Goal: Task Accomplishment & Management: Use online tool/utility

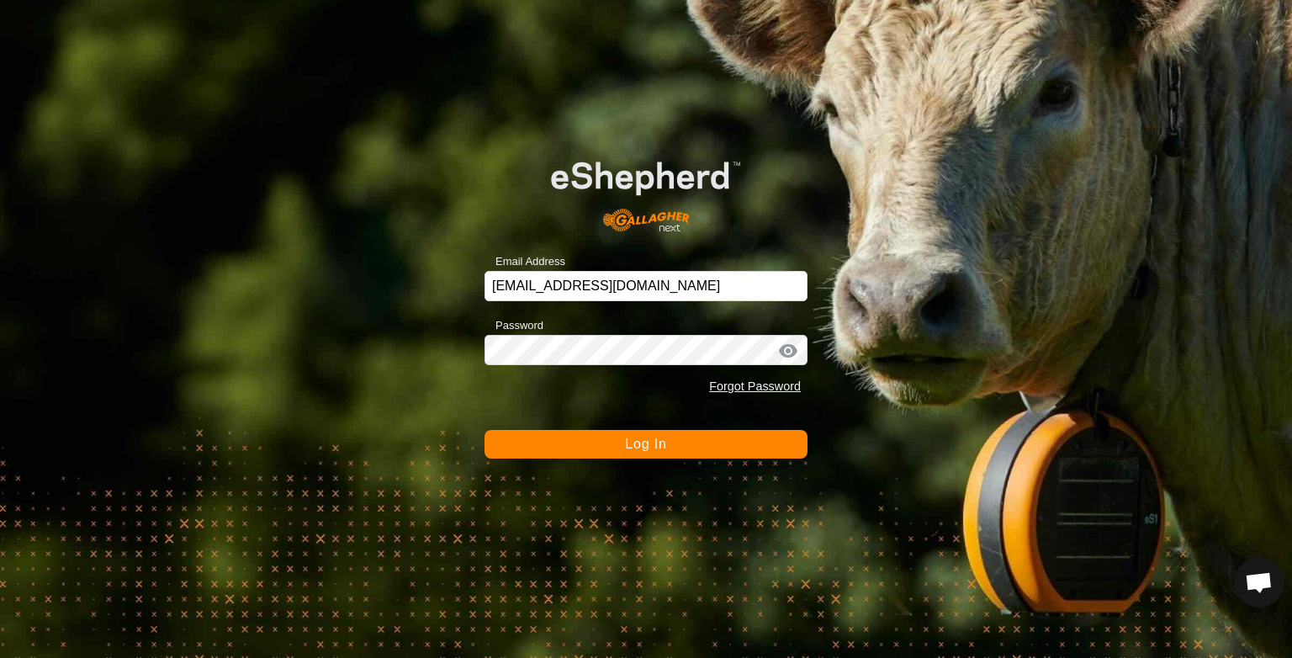
click at [498, 439] on button "Log In" at bounding box center [645, 444] width 323 height 29
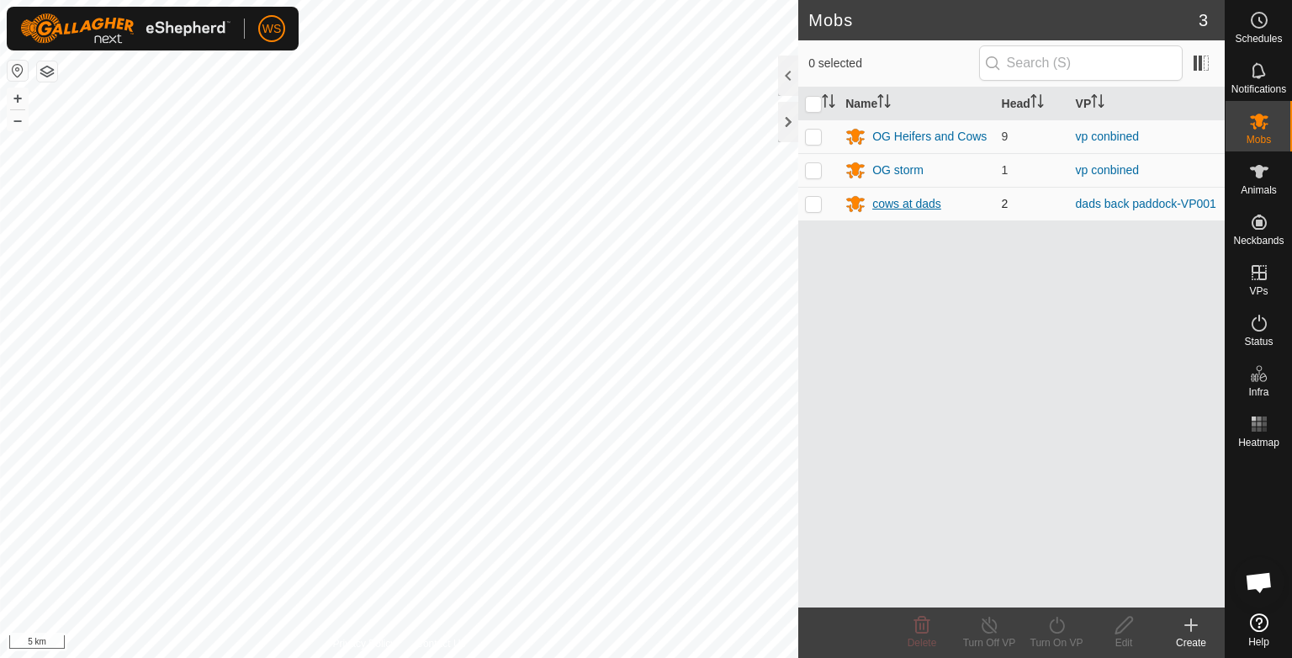
click at [907, 198] on div "cows at dads" at bounding box center [906, 204] width 69 height 18
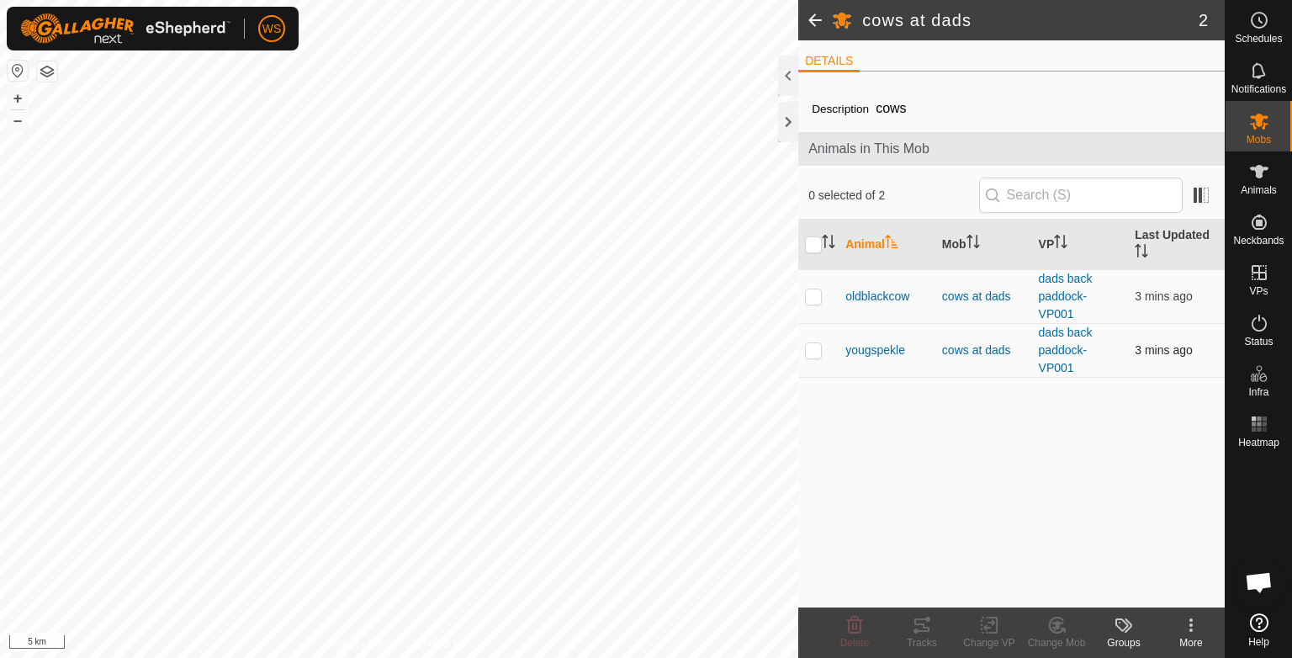
click at [816, 354] on p-checkbox at bounding box center [813, 349] width 17 height 13
checkbox input "true"
click at [19, 98] on button "+" at bounding box center [18, 98] width 20 height 20
click at [14, 97] on button "+" at bounding box center [18, 98] width 20 height 20
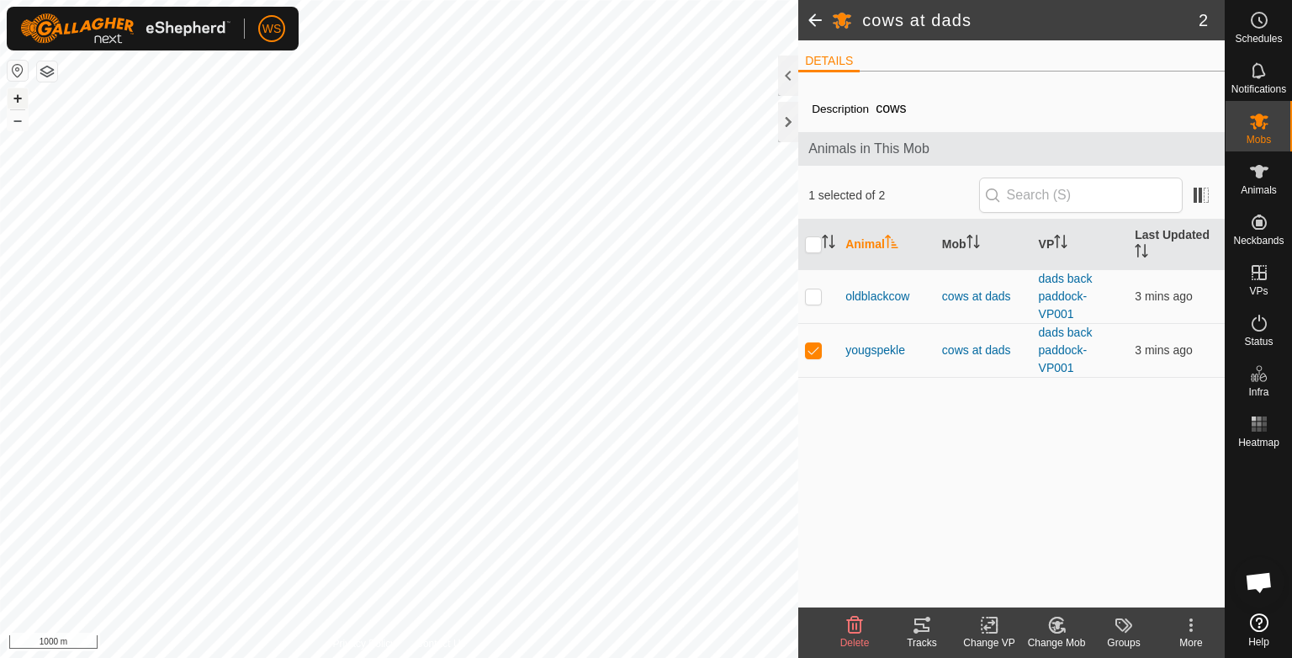
click at [14, 97] on button "+" at bounding box center [18, 98] width 20 height 20
click at [447, 657] on html "WS Schedules Notifications Mobs Animals Neckbands VPs Status Infra Heatmap Help…" at bounding box center [646, 329] width 1292 height 658
click at [19, 107] on button "+" at bounding box center [18, 98] width 20 height 20
click at [19, 98] on button "+" at bounding box center [18, 98] width 20 height 20
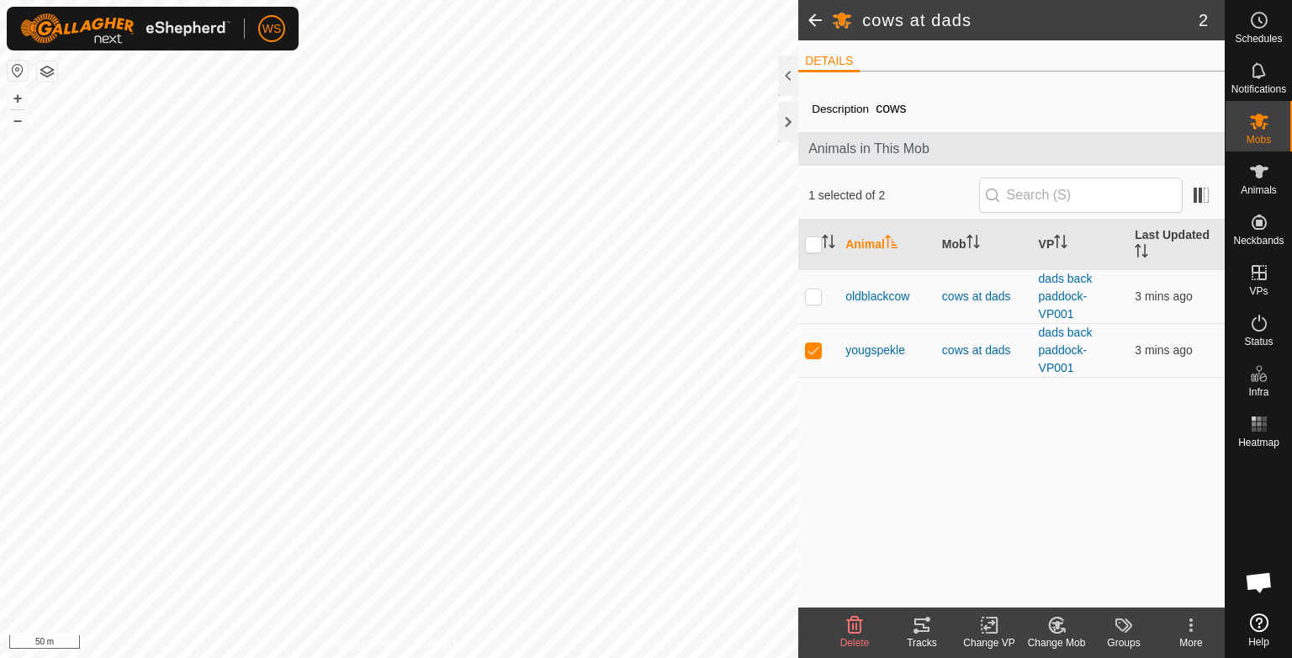
click at [918, 637] on div "Tracks" at bounding box center [921, 642] width 67 height 15
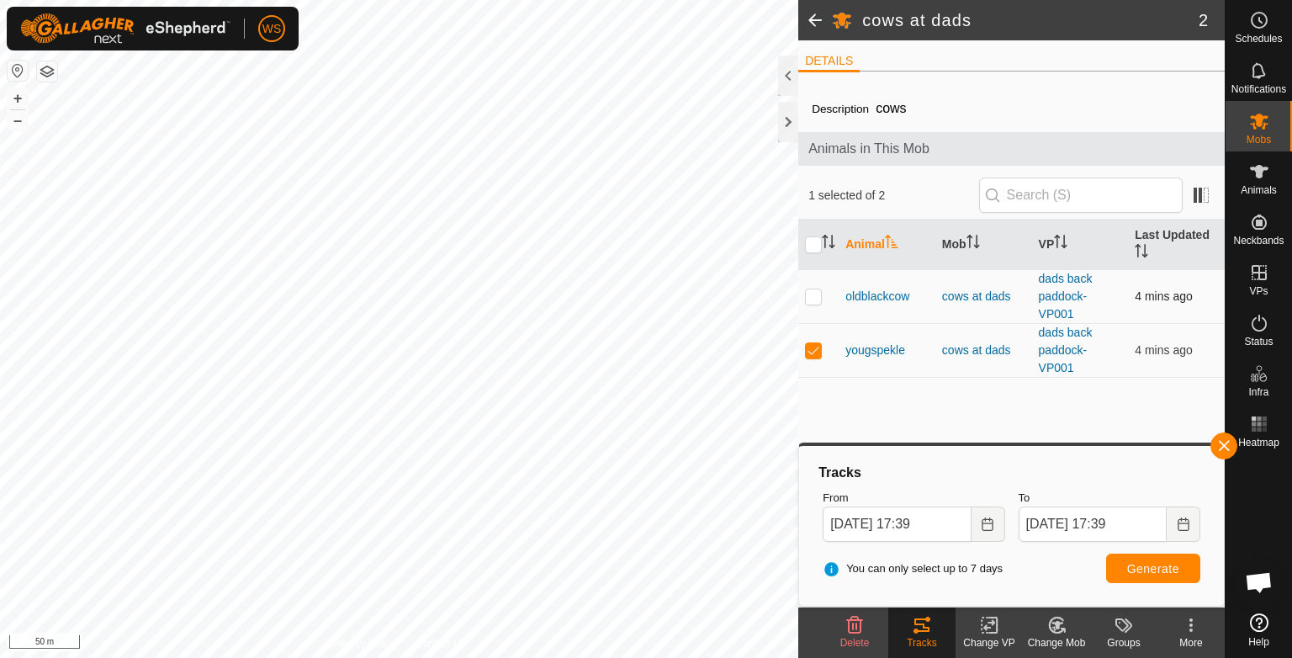
click at [815, 300] on p-checkbox at bounding box center [813, 295] width 17 height 13
checkbox input "true"
click at [814, 352] on p-checkbox at bounding box center [813, 349] width 17 height 13
checkbox input "false"
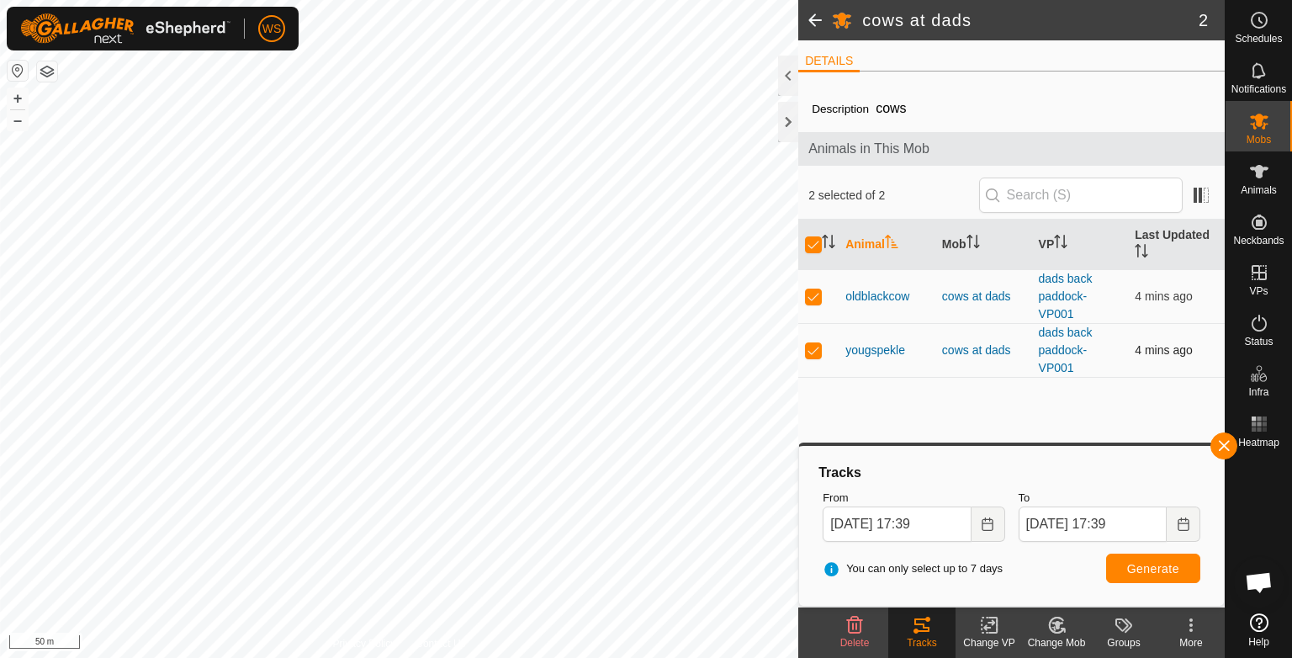
checkbox input "false"
click at [933, 617] on tracks-svg-icon at bounding box center [921, 625] width 67 height 20
click at [923, 625] on icon at bounding box center [921, 624] width 15 height 13
click at [883, 292] on span "oldblackcow" at bounding box center [877, 297] width 64 height 18
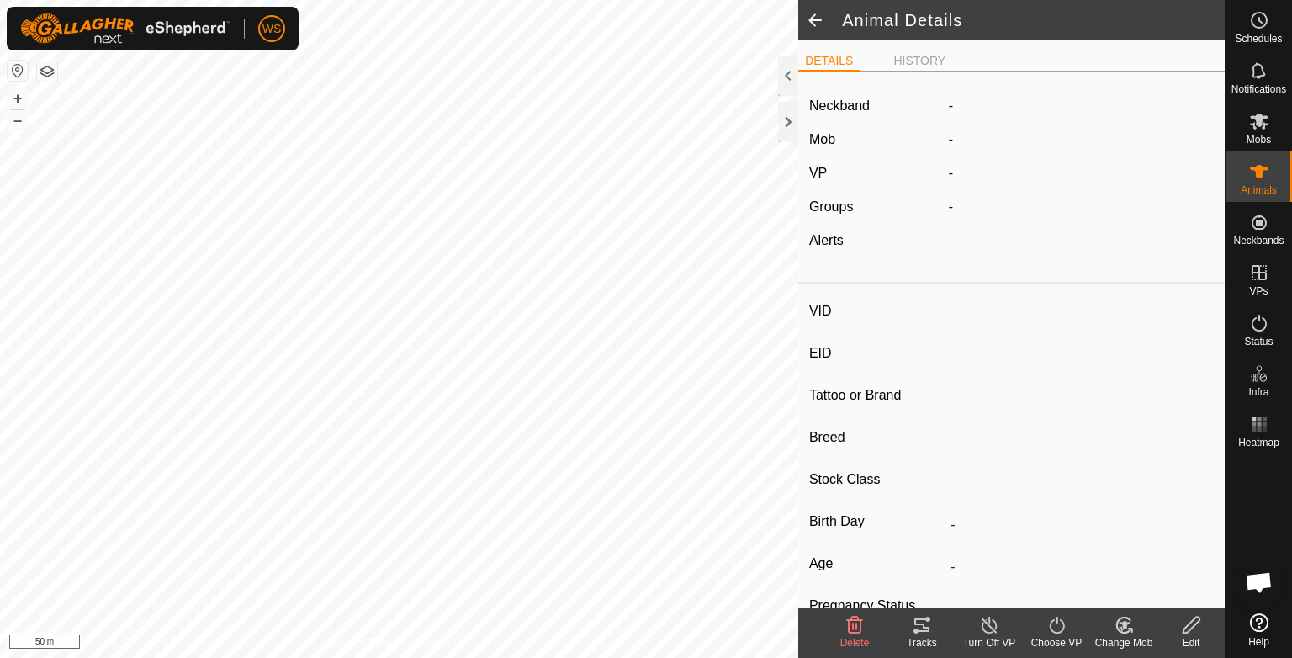
type input "oldblackcow"
type input "-"
type input "wagu x"
type input "-"
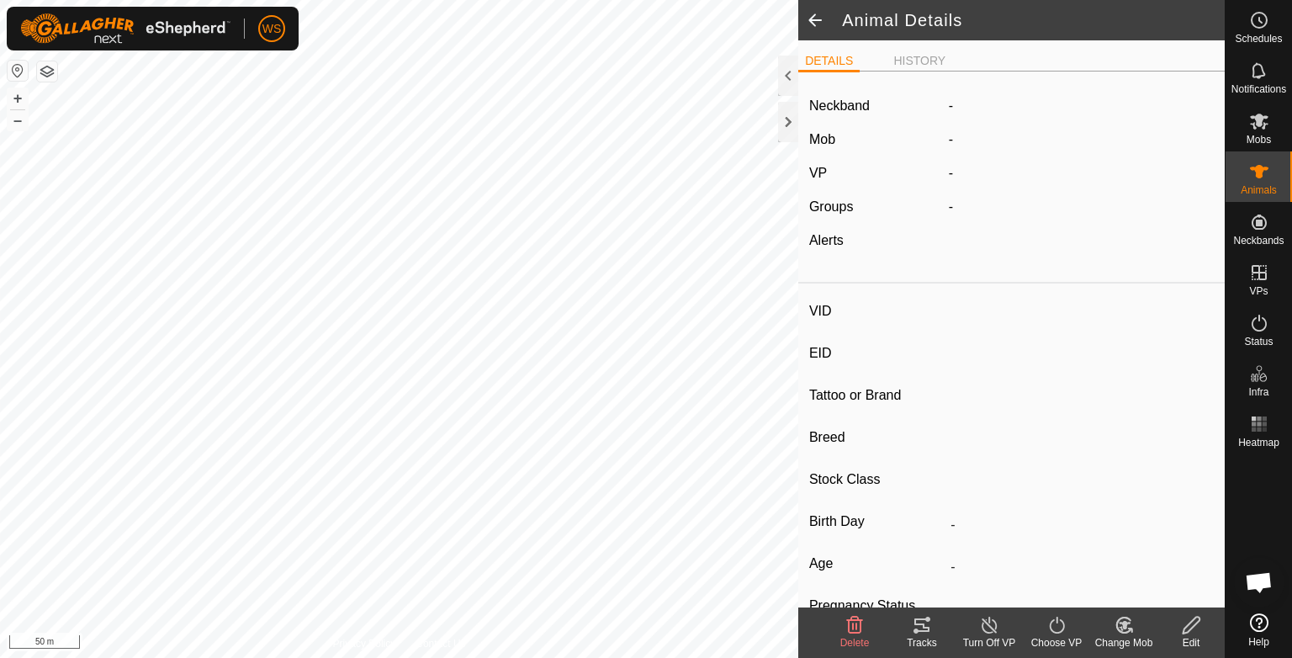
type input "Pregnant"
type input "0 kg"
type input "-"
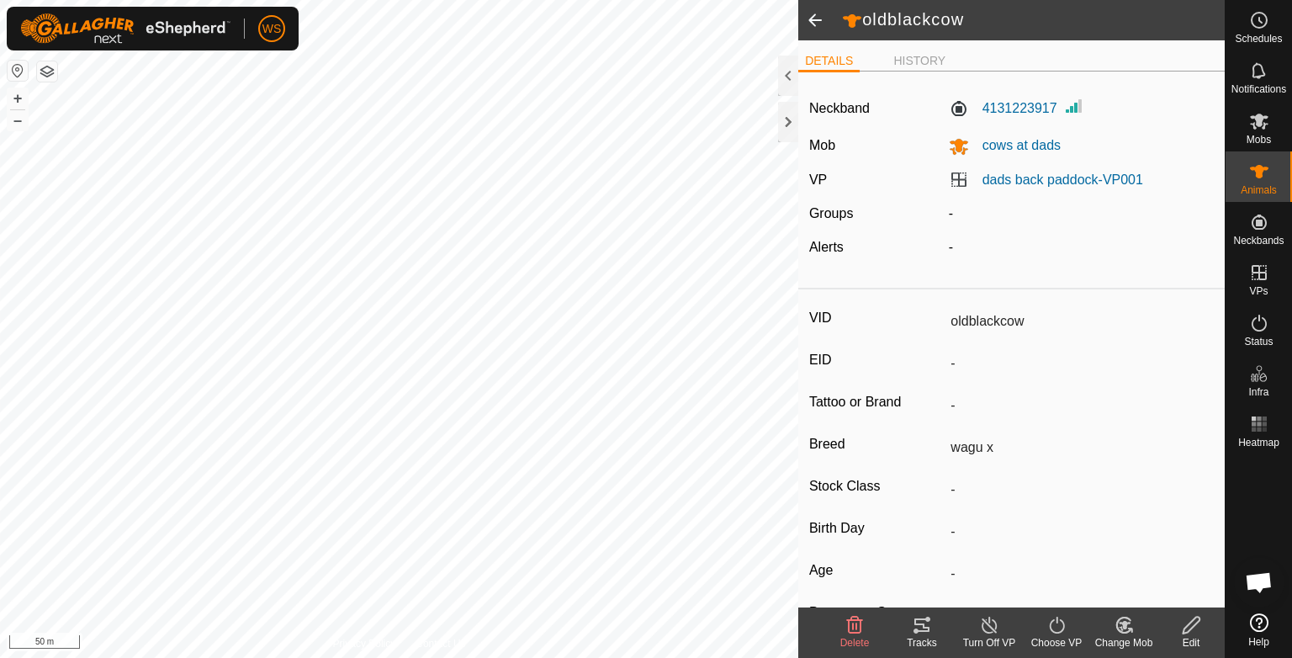
click at [922, 621] on icon at bounding box center [922, 625] width 20 height 20
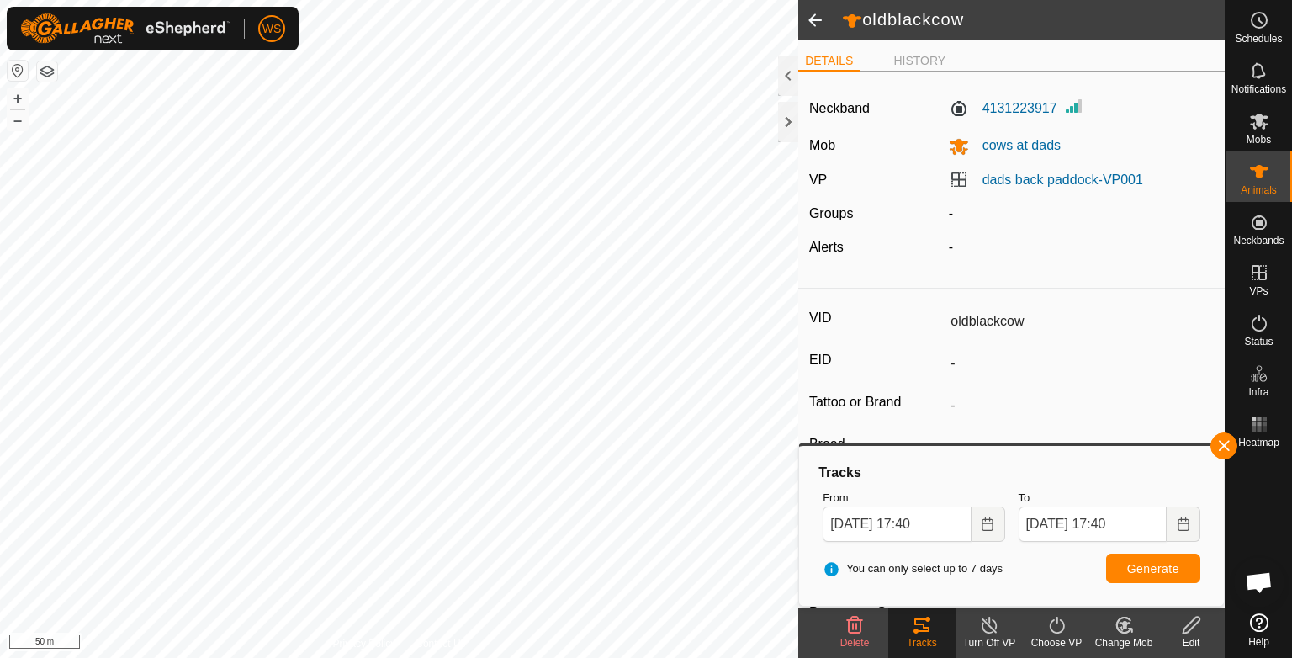
click at [814, 24] on span at bounding box center [815, 20] width 34 height 40
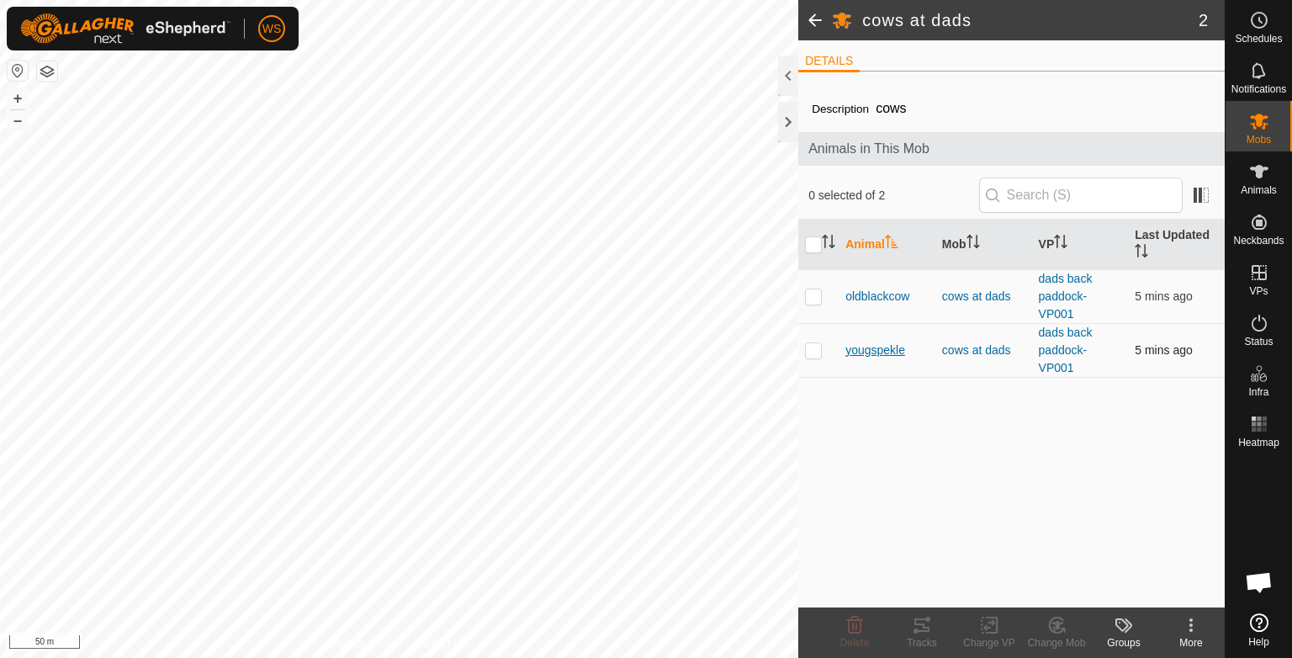
click at [859, 345] on span "yougspekle" at bounding box center [875, 350] width 60 height 18
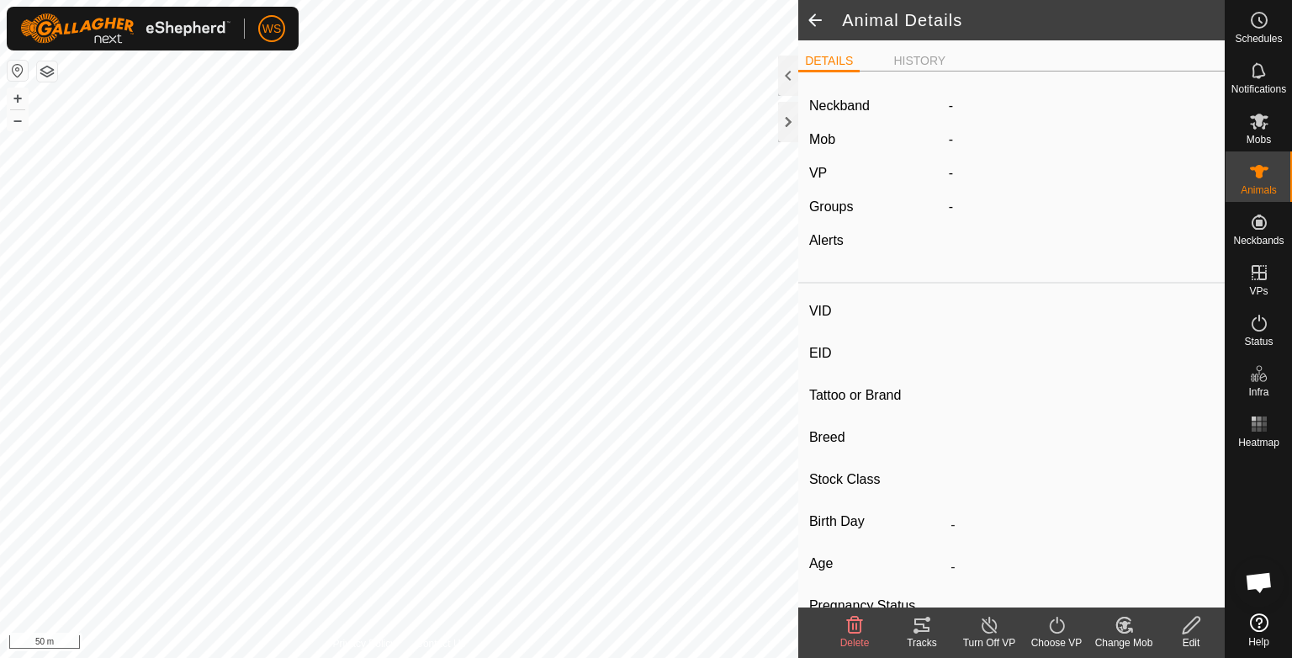
type input "yougspekle"
type input "-"
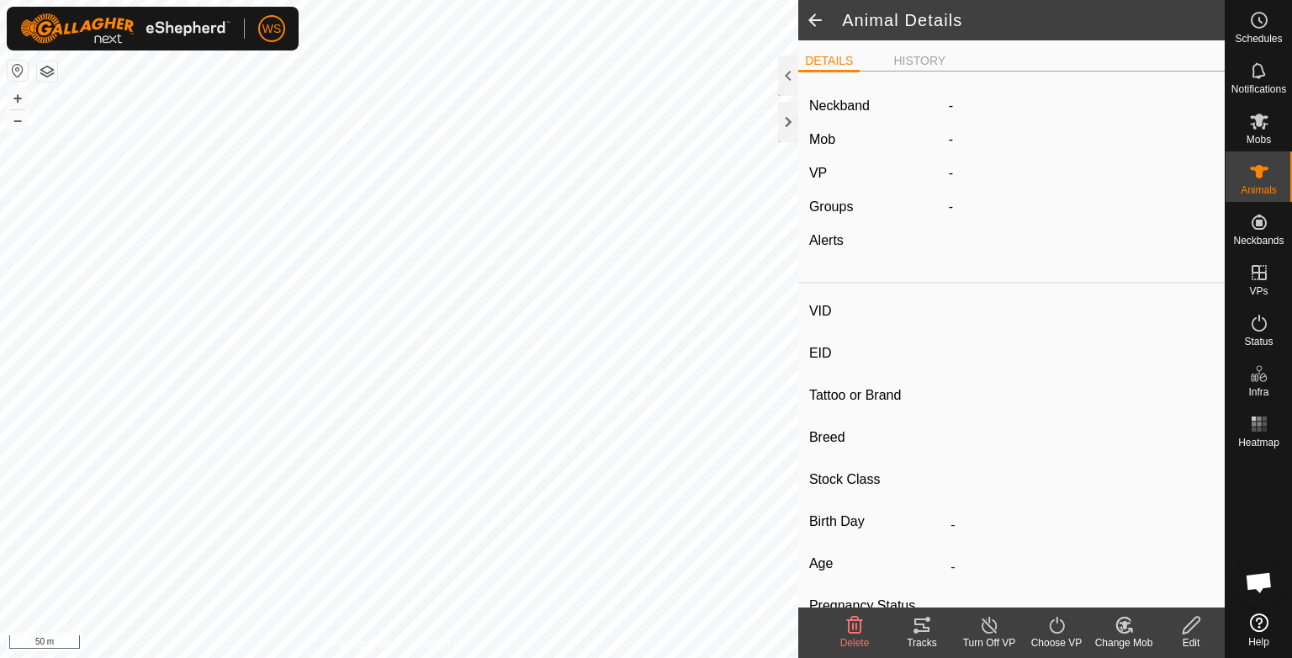
type input "0 kg"
type input "-"
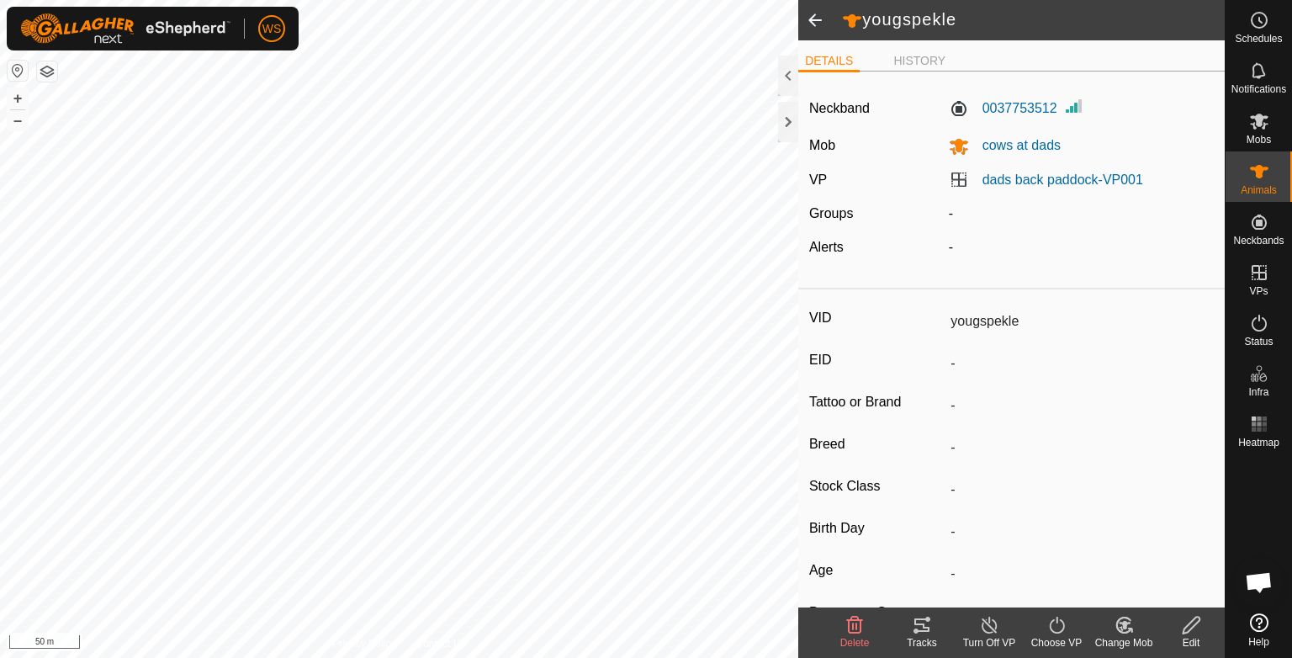
click at [915, 631] on icon at bounding box center [921, 624] width 15 height 13
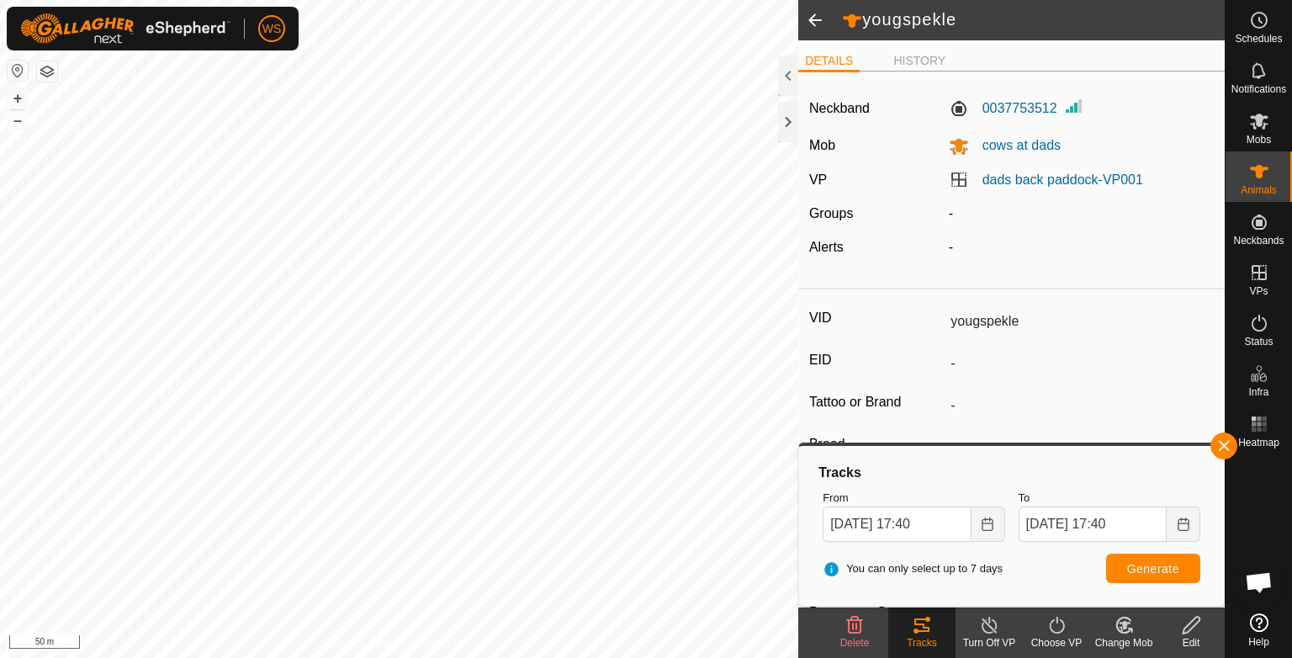
click at [817, 24] on span at bounding box center [815, 20] width 34 height 40
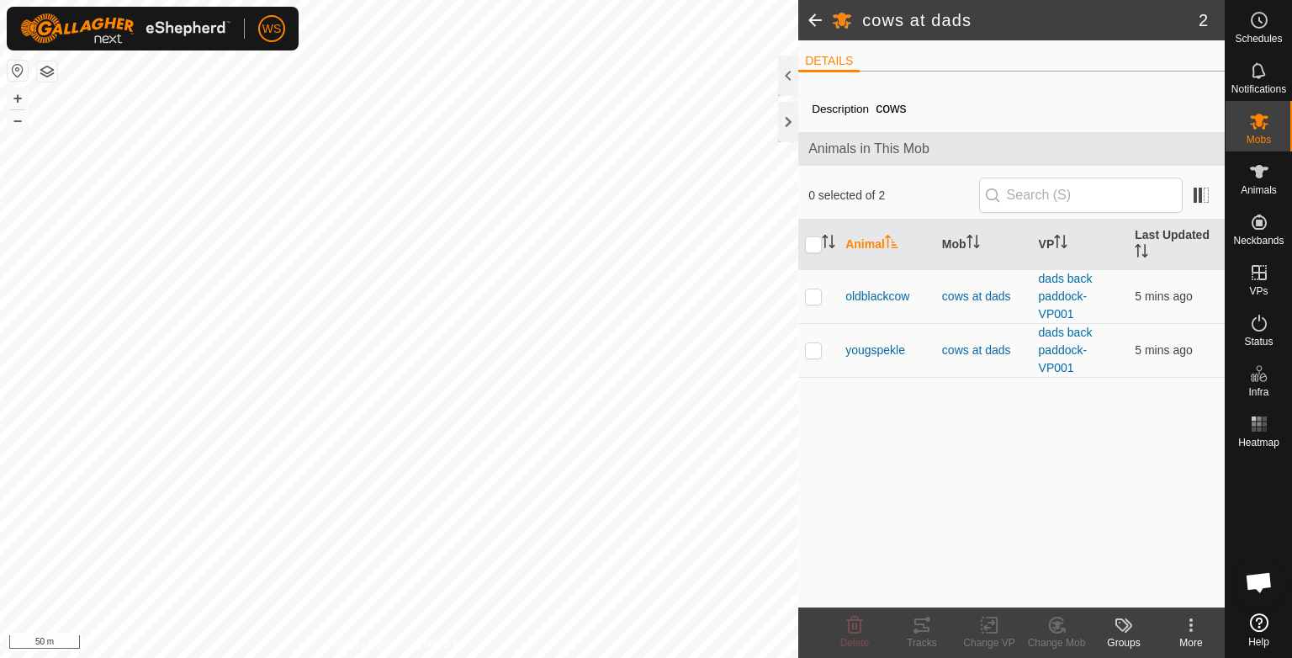
click at [817, 24] on span at bounding box center [815, 20] width 34 height 40
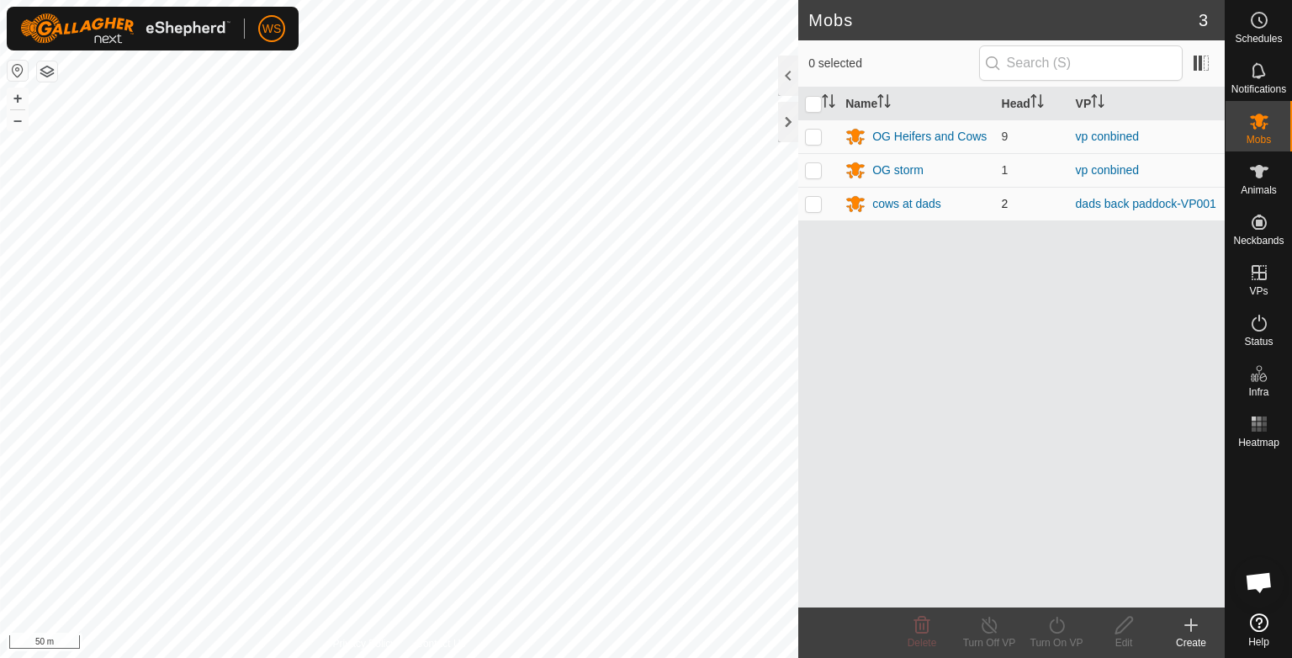
click at [812, 201] on p-checkbox at bounding box center [813, 203] width 17 height 13
checkbox input "true"
click at [1052, 631] on icon at bounding box center [1056, 624] width 15 height 17
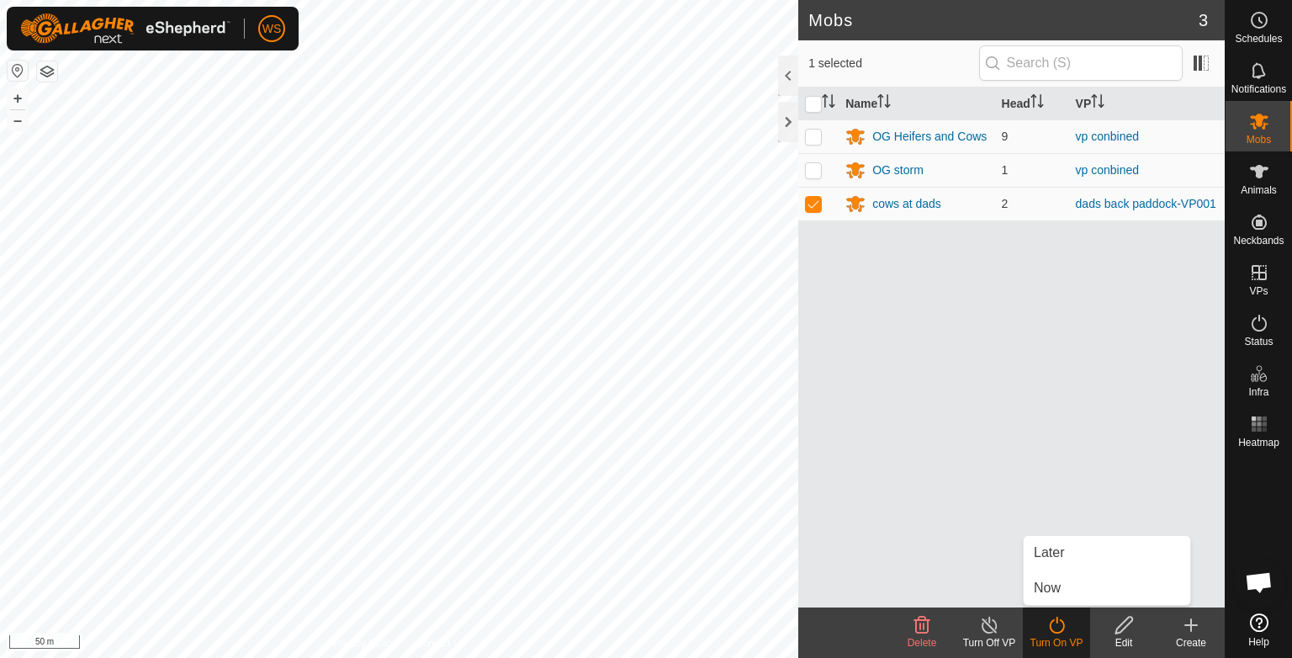
drag, startPoint x: 1060, startPoint y: 593, endPoint x: 861, endPoint y: 472, distance: 232.5
click at [861, 472] on div "Name Head VP OG Heifers and Cows 9 vp conbined OG storm 1 vp conbined cows at d…" at bounding box center [1011, 347] width 426 height 520
click at [1046, 620] on icon at bounding box center [1056, 625] width 21 height 20
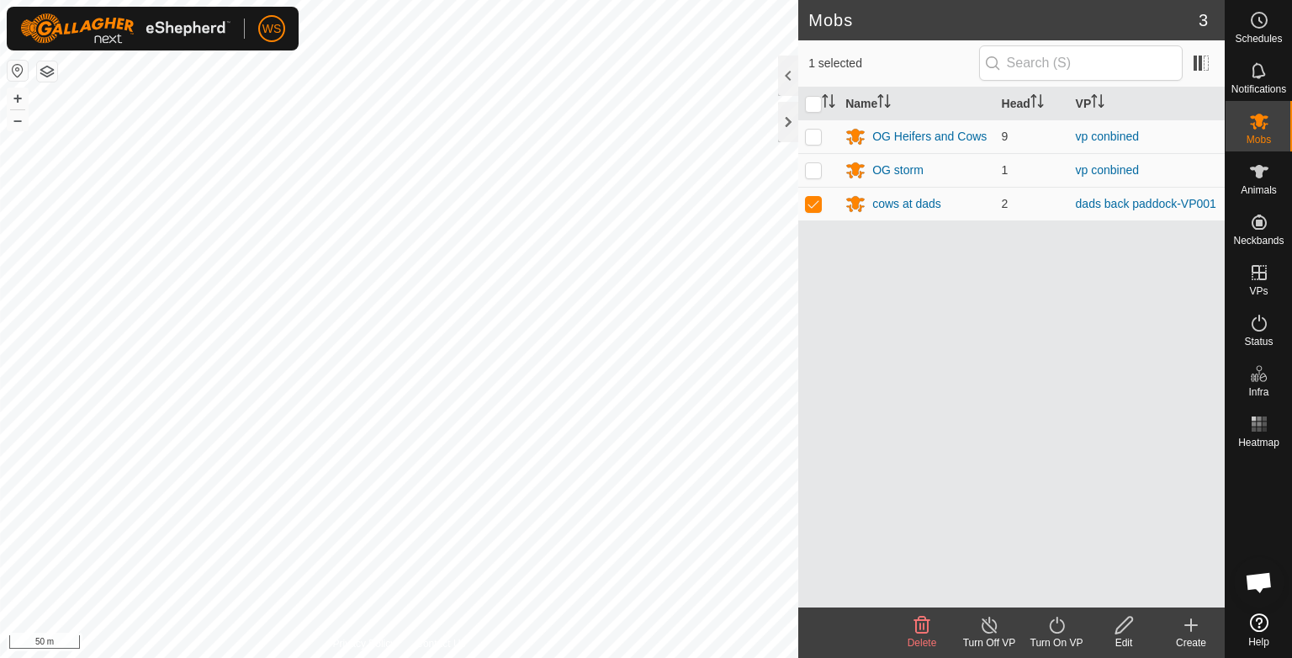
click at [1042, 645] on div "Turn On VP" at bounding box center [1056, 642] width 67 height 15
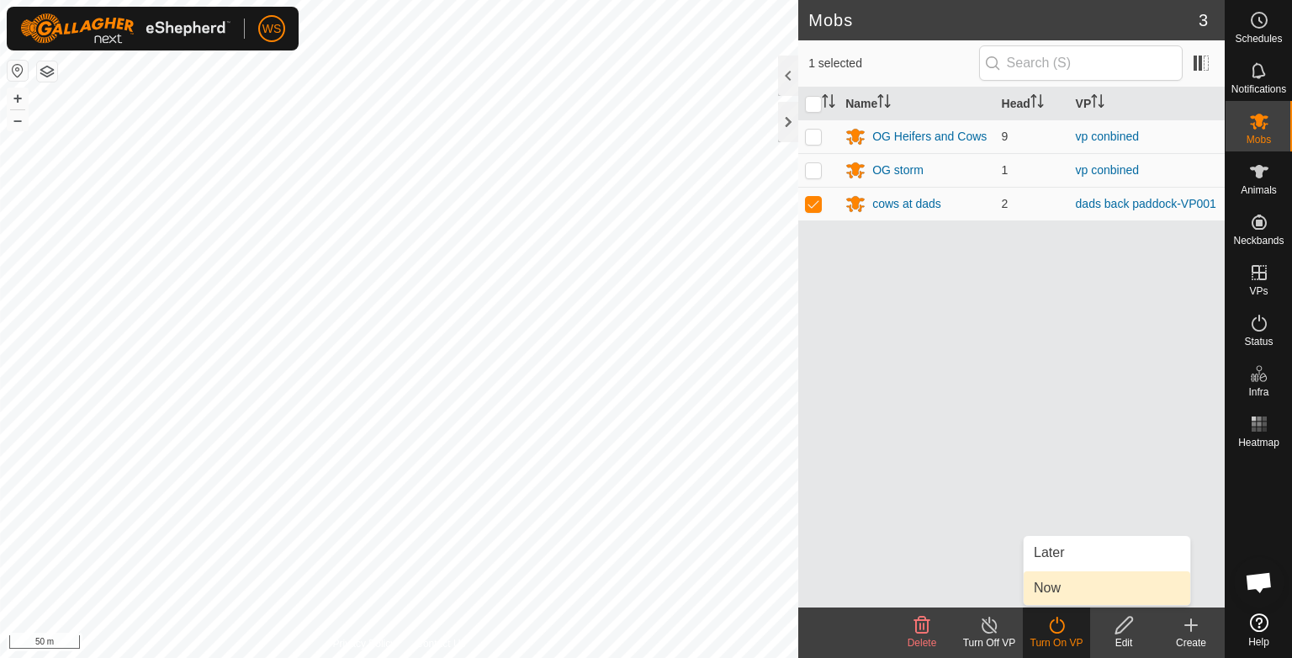
click at [1071, 586] on link "Now" at bounding box center [1106, 588] width 167 height 34
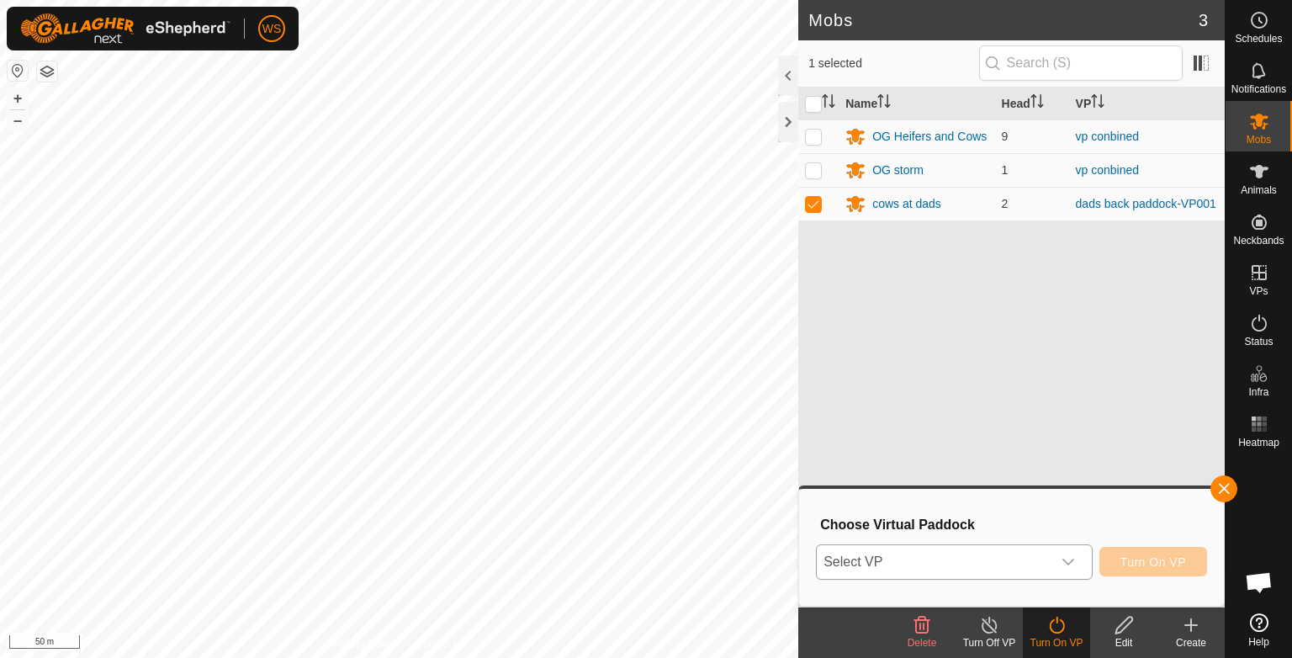
click at [1063, 563] on div "dropdown trigger" at bounding box center [1068, 562] width 34 height 34
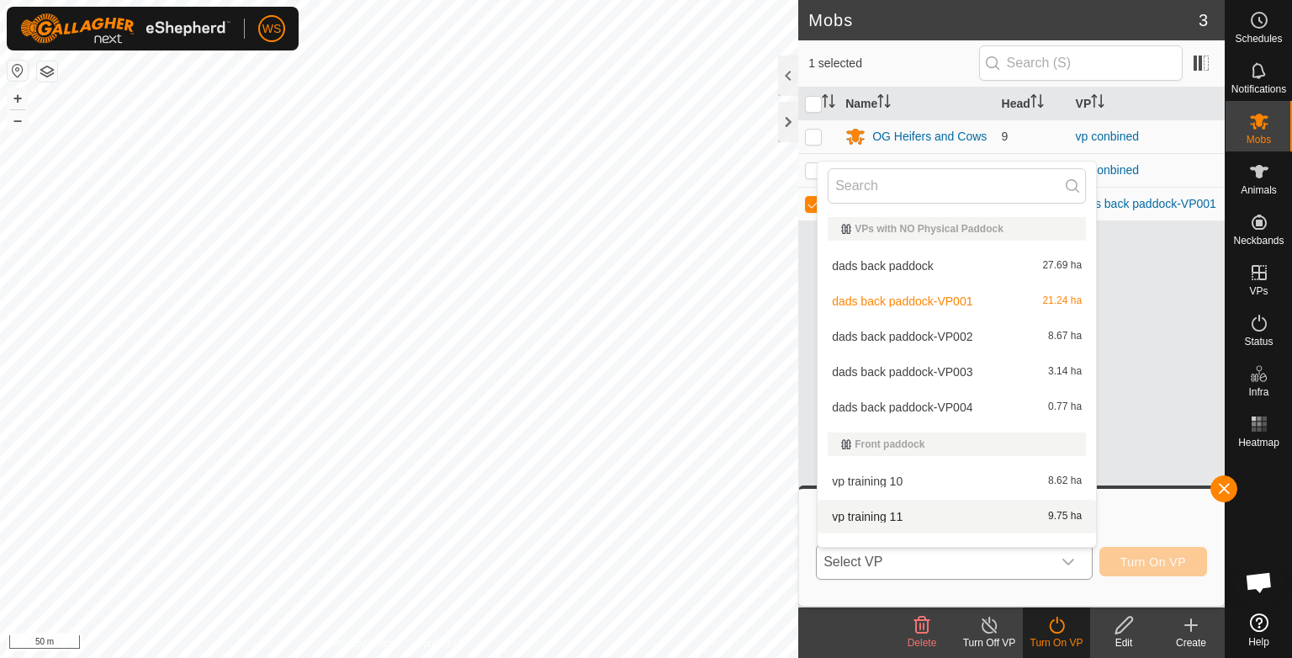
scroll to position [22, 0]
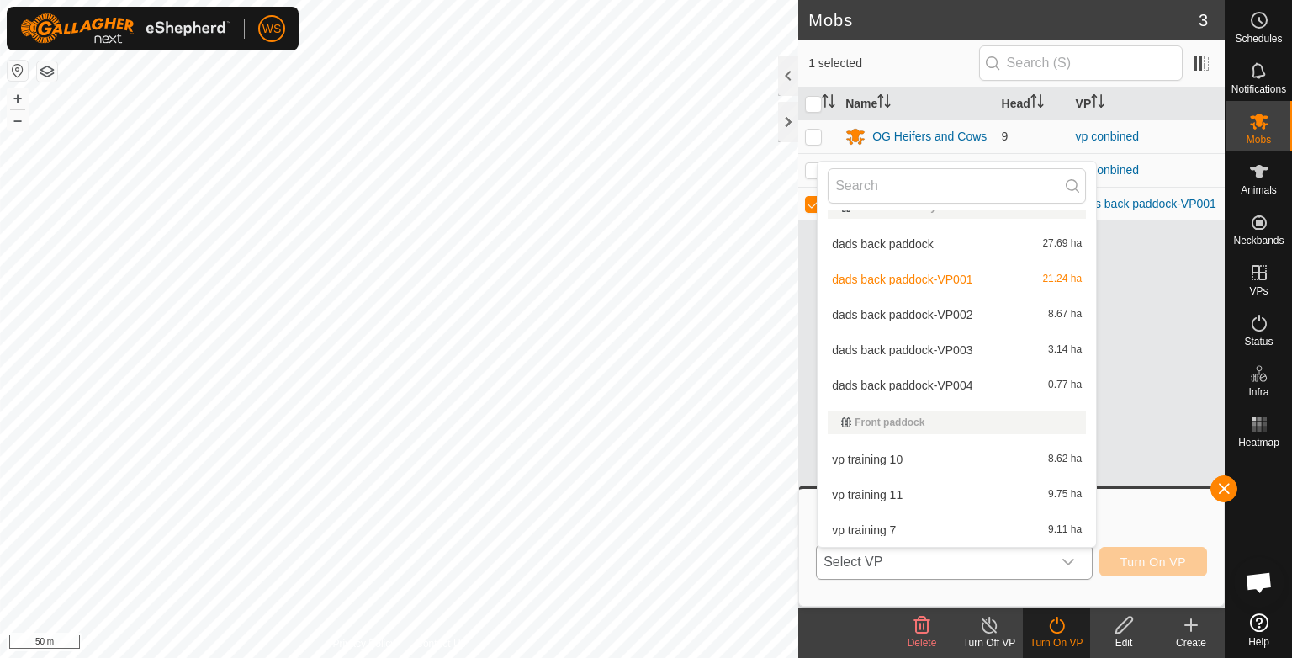
click at [946, 307] on li "dads back paddock-VP002 8.67 ha" at bounding box center [956, 315] width 278 height 34
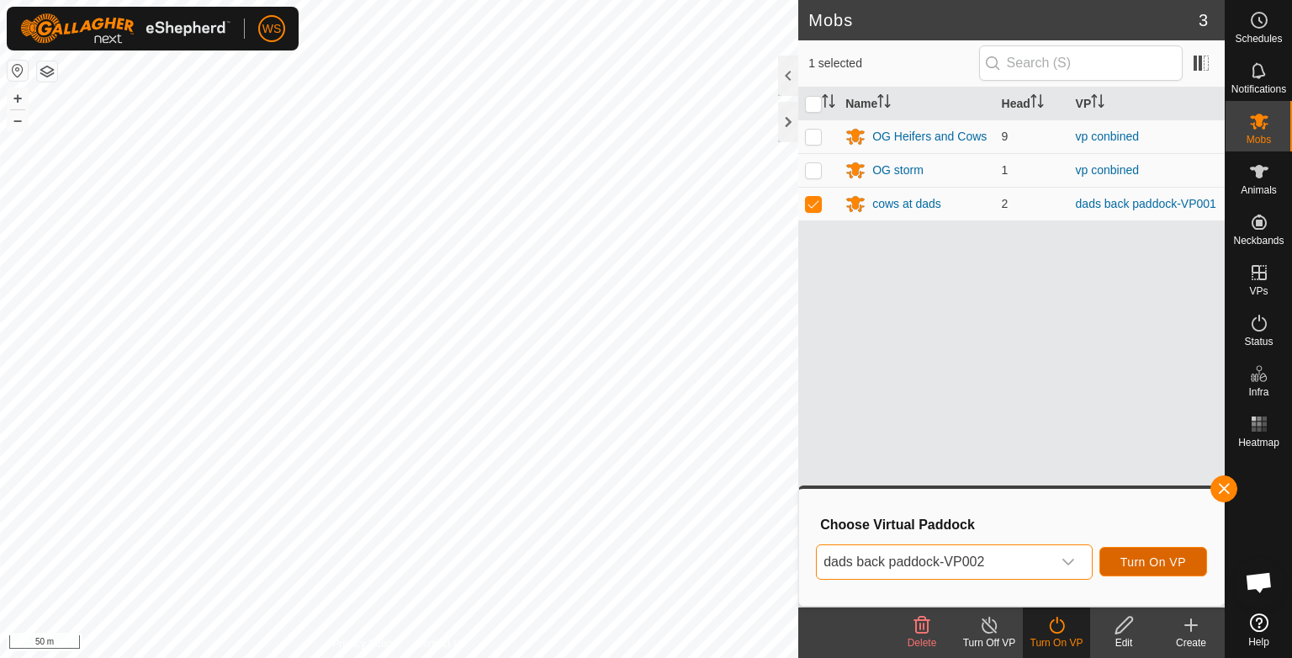
click at [1145, 560] on span "Turn On VP" at bounding box center [1153, 561] width 66 height 13
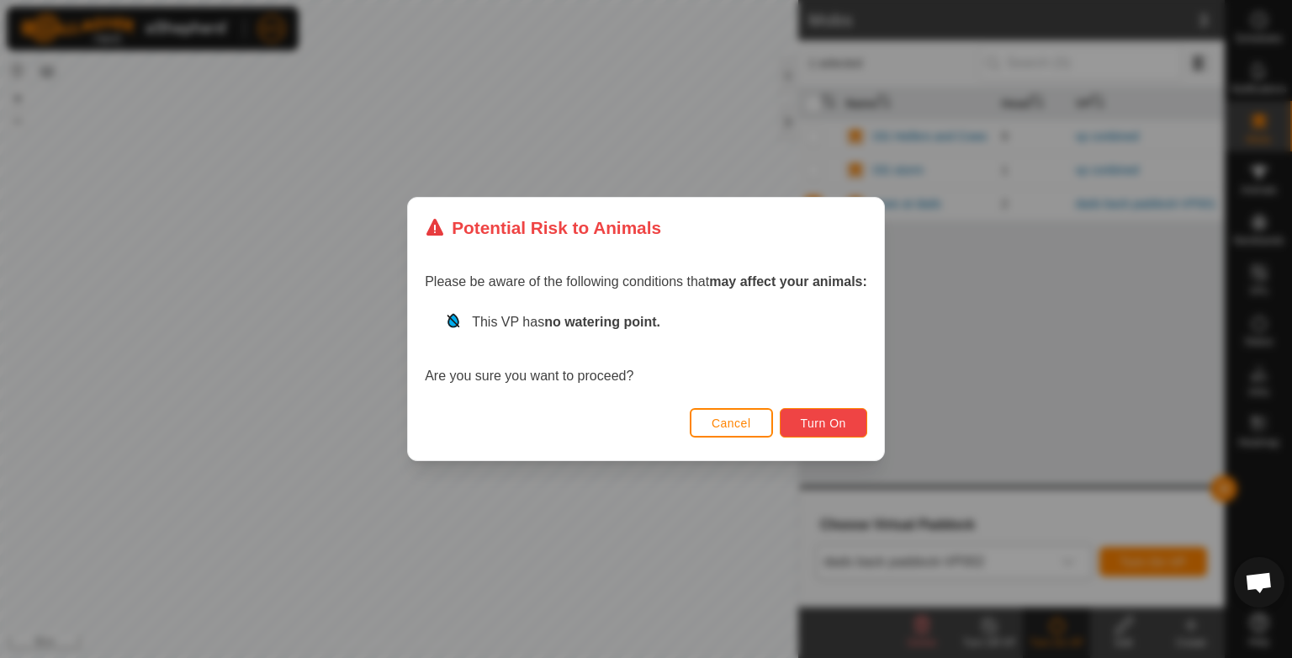
click at [819, 419] on span "Turn On" at bounding box center [823, 422] width 45 height 13
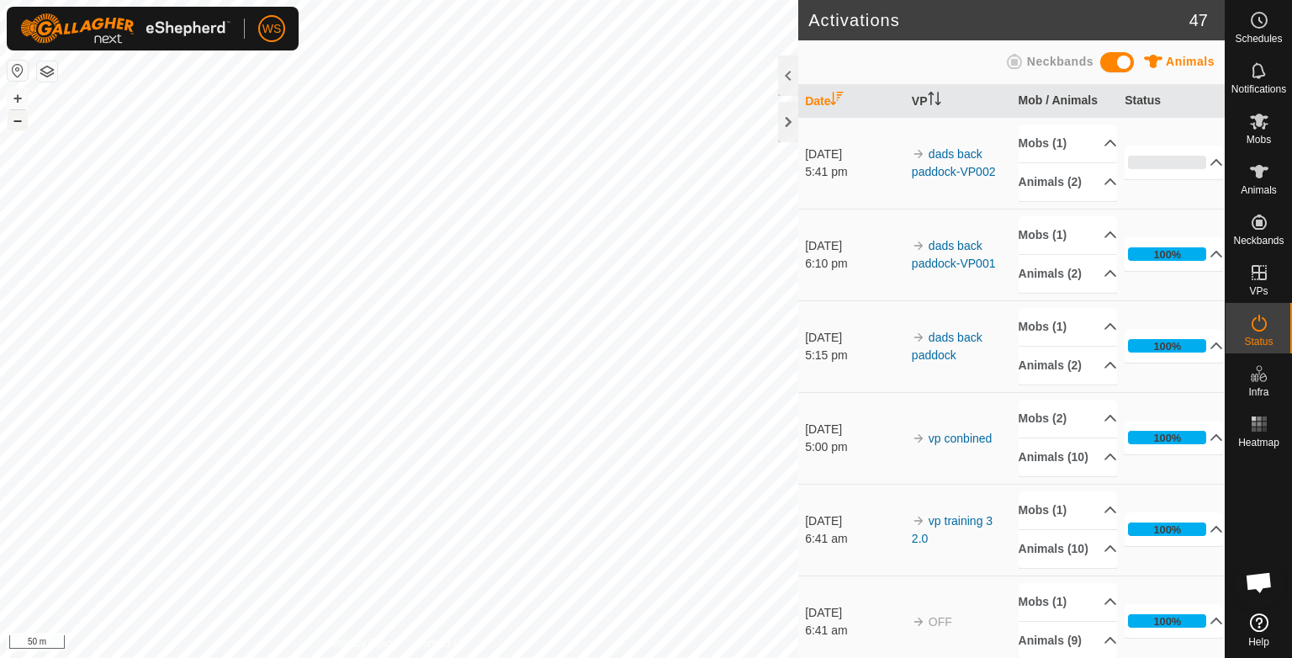
click at [18, 126] on button "–" at bounding box center [18, 120] width 20 height 20
click at [231, 294] on div "dads back paddock-VP002 Type: Inclusion Zone 2 Animals + – ⇧ i 100 m" at bounding box center [399, 329] width 798 height 658
click at [17, 99] on button "+" at bounding box center [18, 98] width 20 height 20
click at [796, 69] on div at bounding box center [788, 76] width 20 height 40
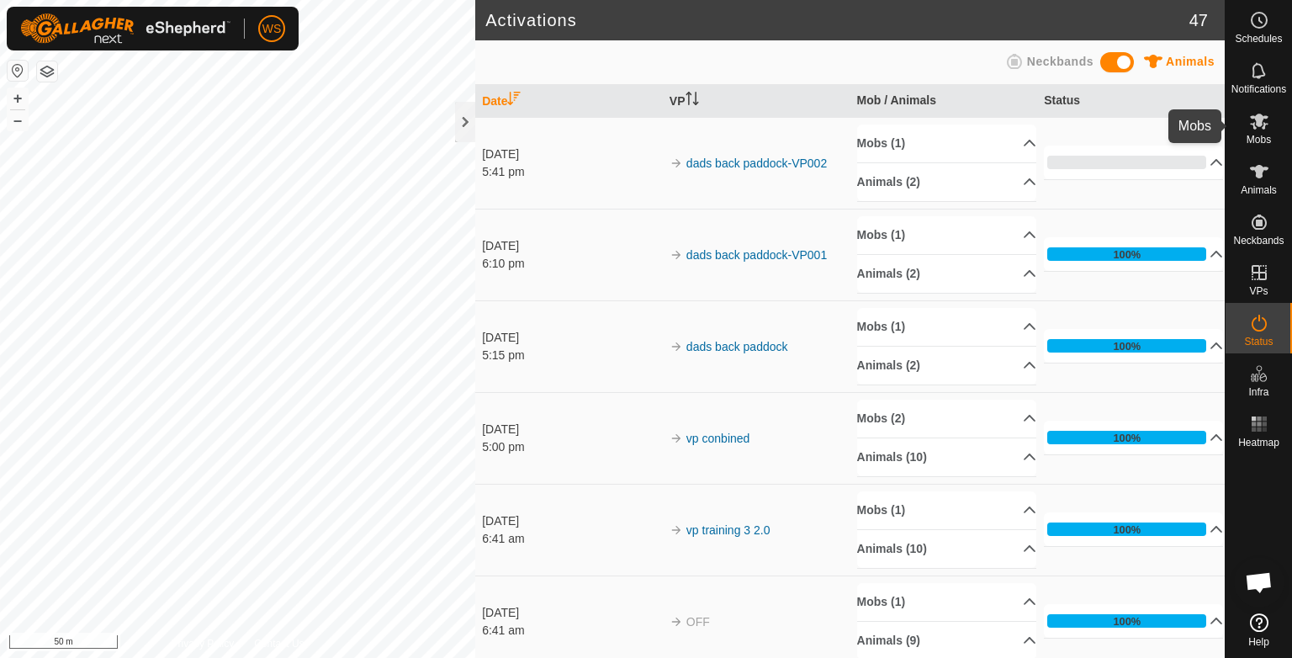
click at [1253, 128] on icon at bounding box center [1259, 122] width 19 height 16
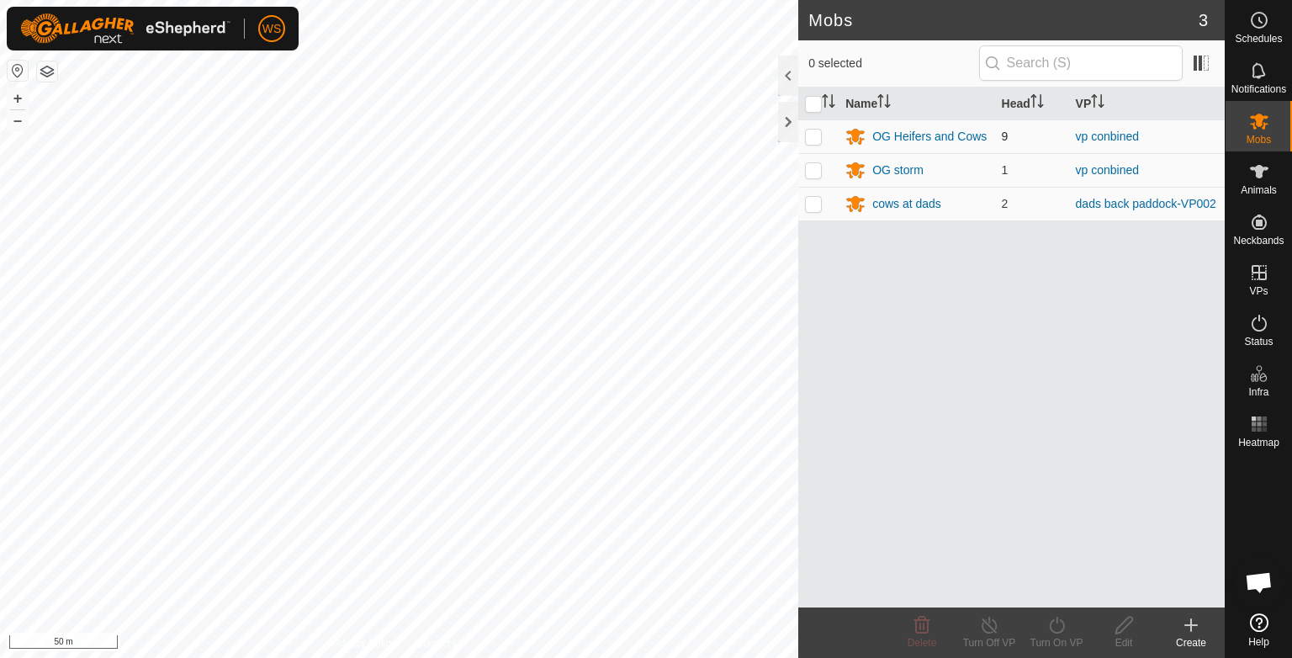
click at [810, 130] on p-checkbox at bounding box center [813, 136] width 17 height 13
checkbox input "true"
click at [814, 172] on p-checkbox at bounding box center [813, 169] width 17 height 13
checkbox input "true"
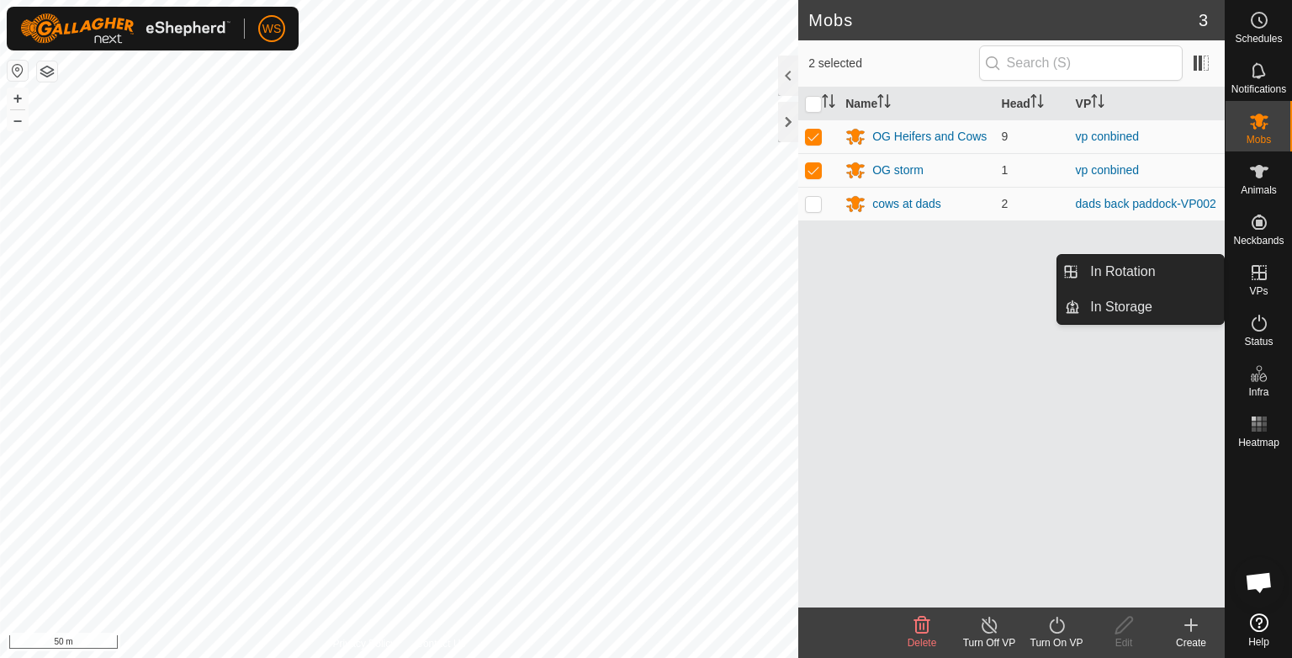
click at [1252, 286] on span "VPs" at bounding box center [1258, 291] width 19 height 10
click at [1104, 269] on link "In Rotation" at bounding box center [1152, 272] width 144 height 34
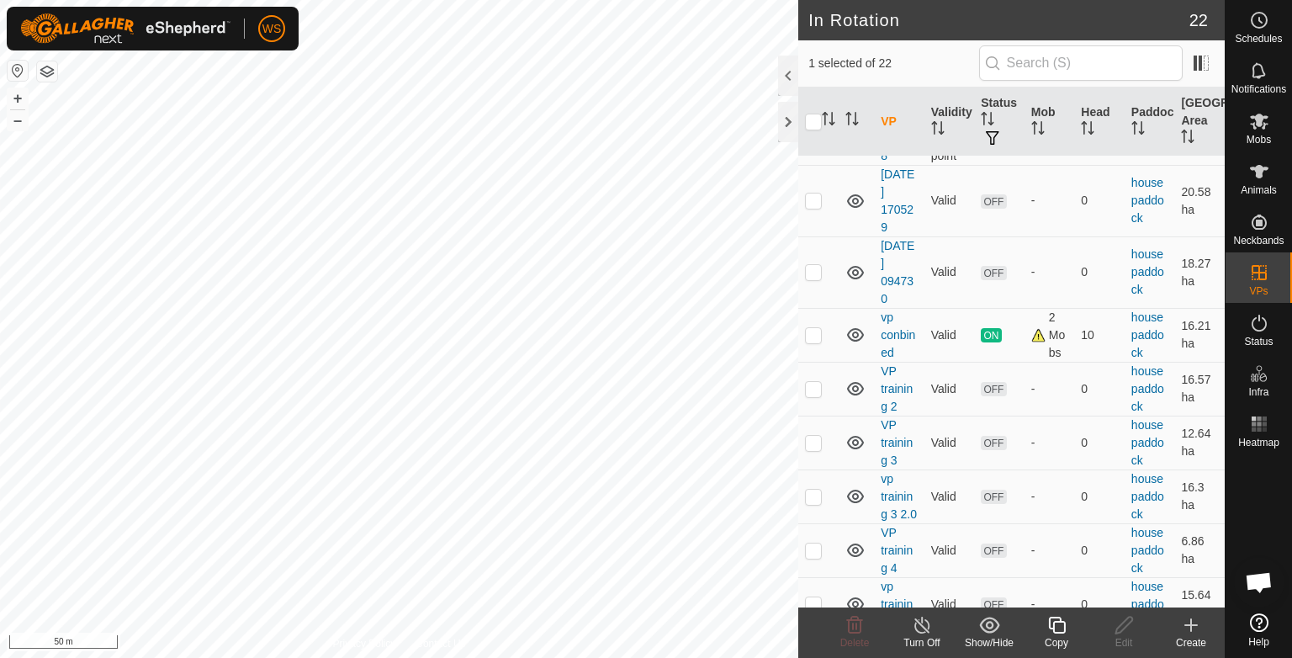
scroll to position [935, 0]
click at [894, 325] on link "vp conbined" at bounding box center [897, 331] width 34 height 49
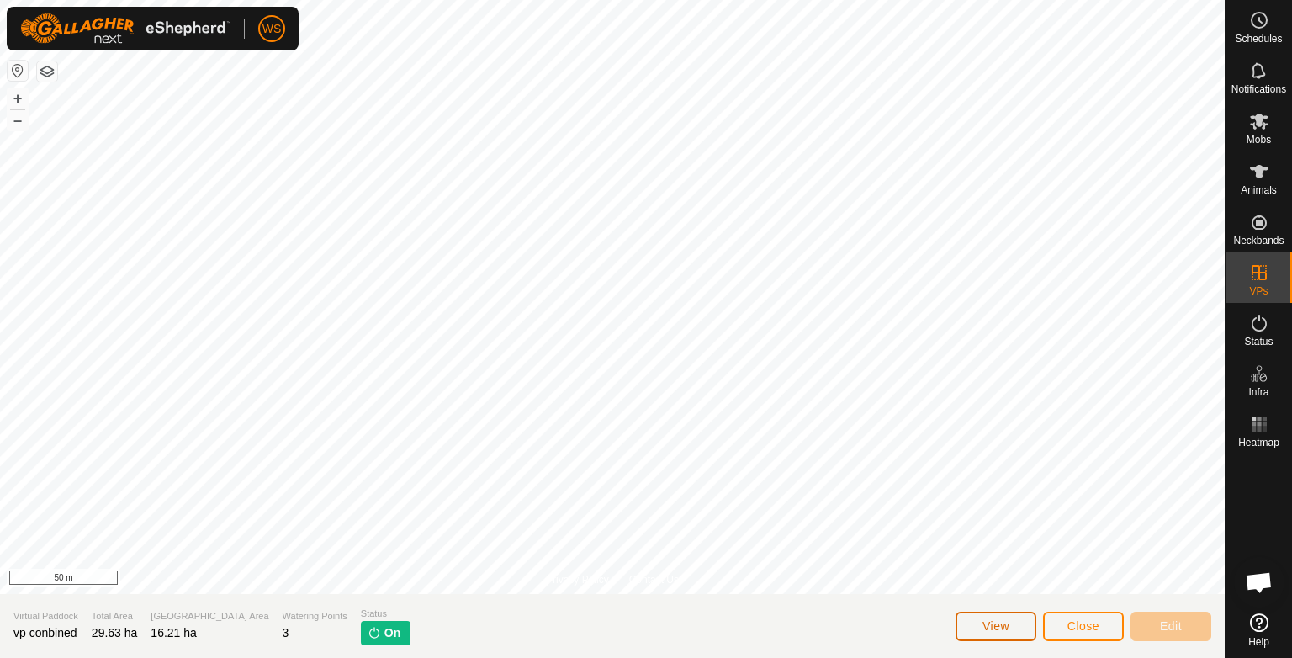
click at [1009, 625] on span "View" at bounding box center [995, 625] width 27 height 13
click at [17, 67] on button "button" at bounding box center [18, 71] width 20 height 20
click at [20, 96] on button "+" at bounding box center [18, 98] width 20 height 20
click at [145, 0] on html "WS My Account Settings Logout Schedules Notifications Mobs Animals Neckbands VP…" at bounding box center [646, 329] width 1292 height 658
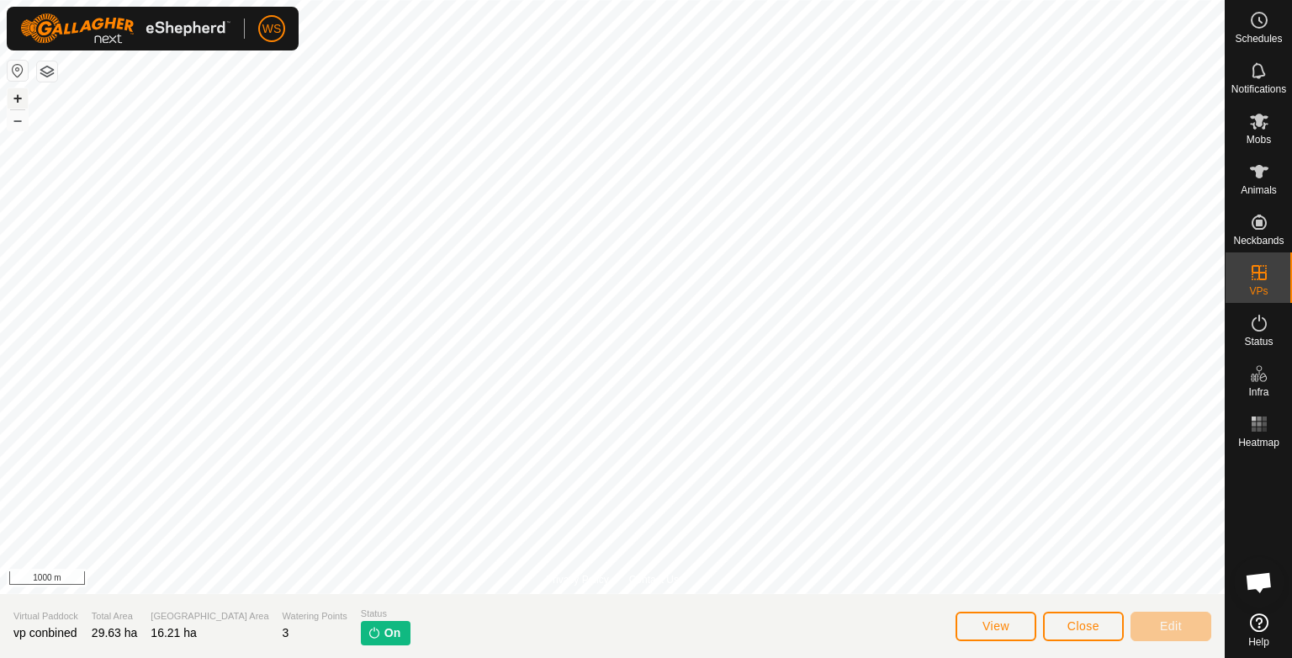
click at [17, 94] on button "+" at bounding box center [18, 98] width 20 height 20
click at [219, 25] on div "WS Schedules Notifications Mobs Animals Neckbands VPs Status Infra Heatmap Help…" at bounding box center [646, 329] width 1292 height 658
click at [17, 99] on button "+" at bounding box center [18, 98] width 20 height 20
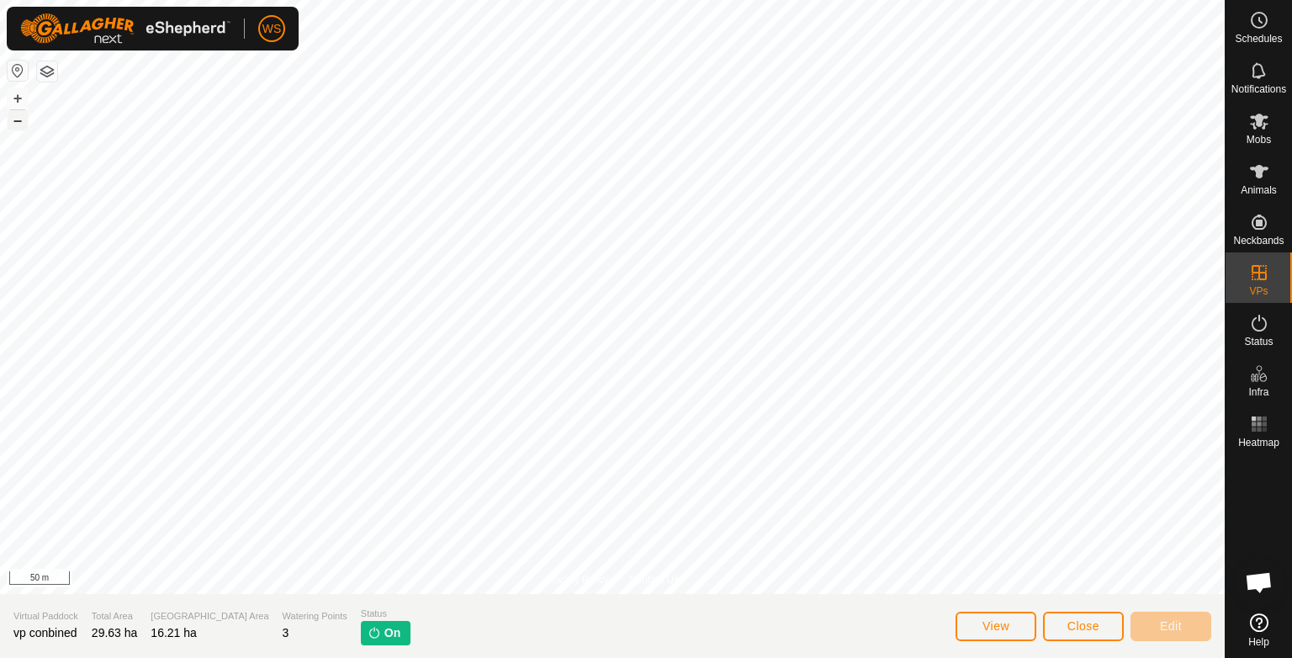
click at [19, 123] on button "–" at bounding box center [18, 120] width 20 height 20
click at [1071, 629] on span "Close" at bounding box center [1083, 625] width 32 height 13
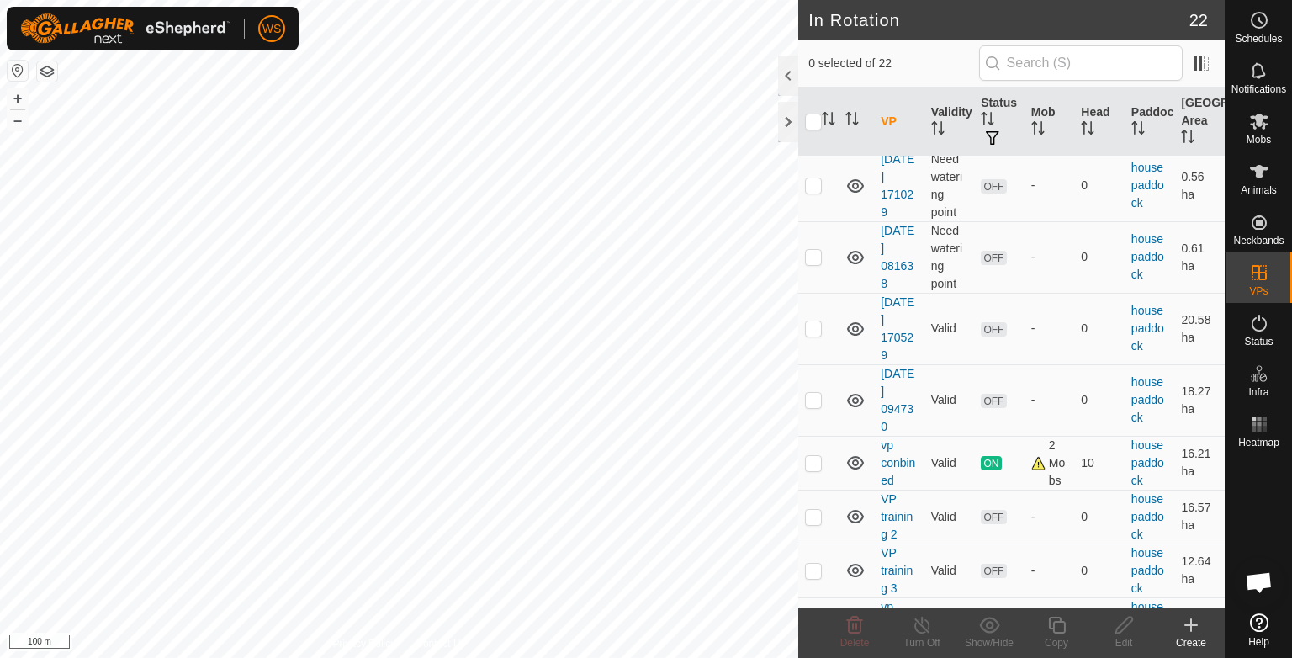
scroll to position [814, 0]
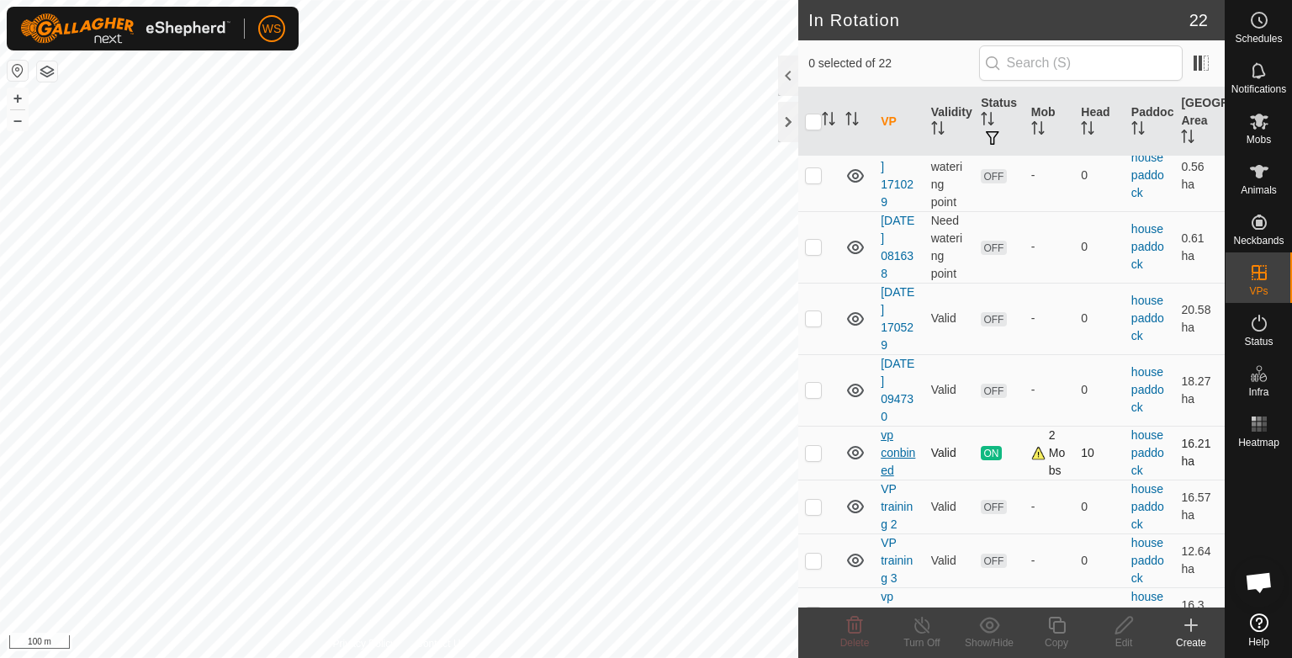
click at [894, 444] on link "vp conbined" at bounding box center [897, 452] width 34 height 49
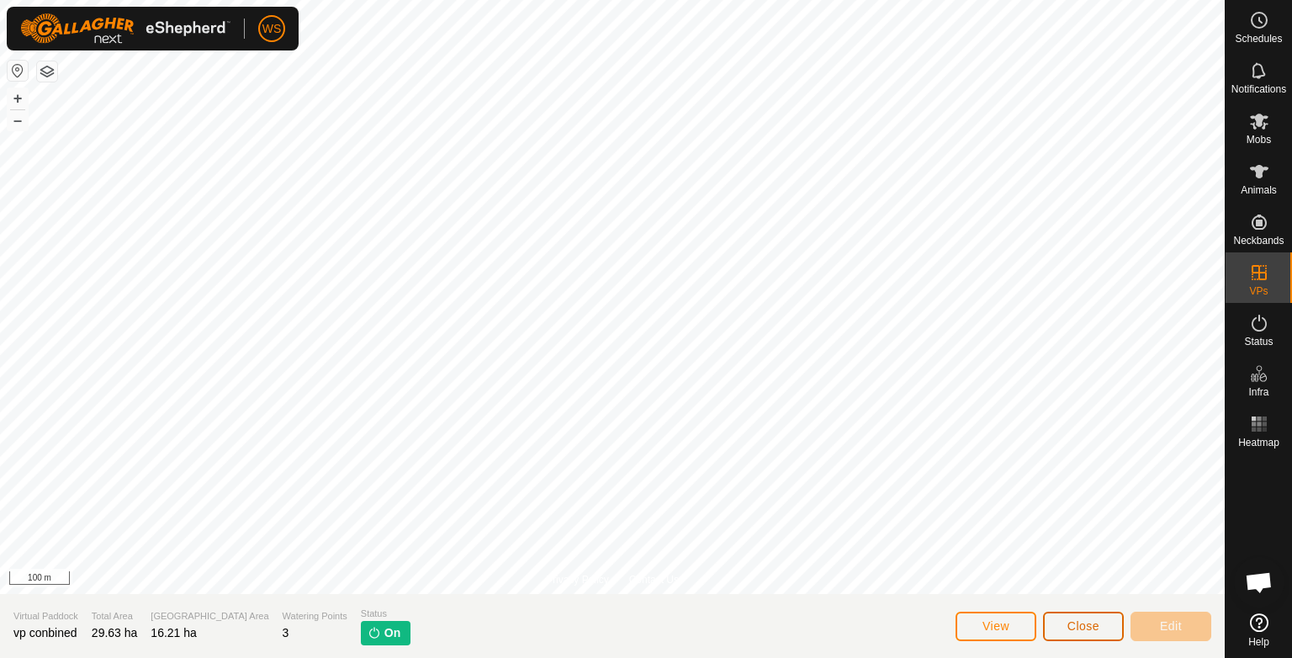
click at [1064, 629] on button "Close" at bounding box center [1083, 625] width 81 height 29
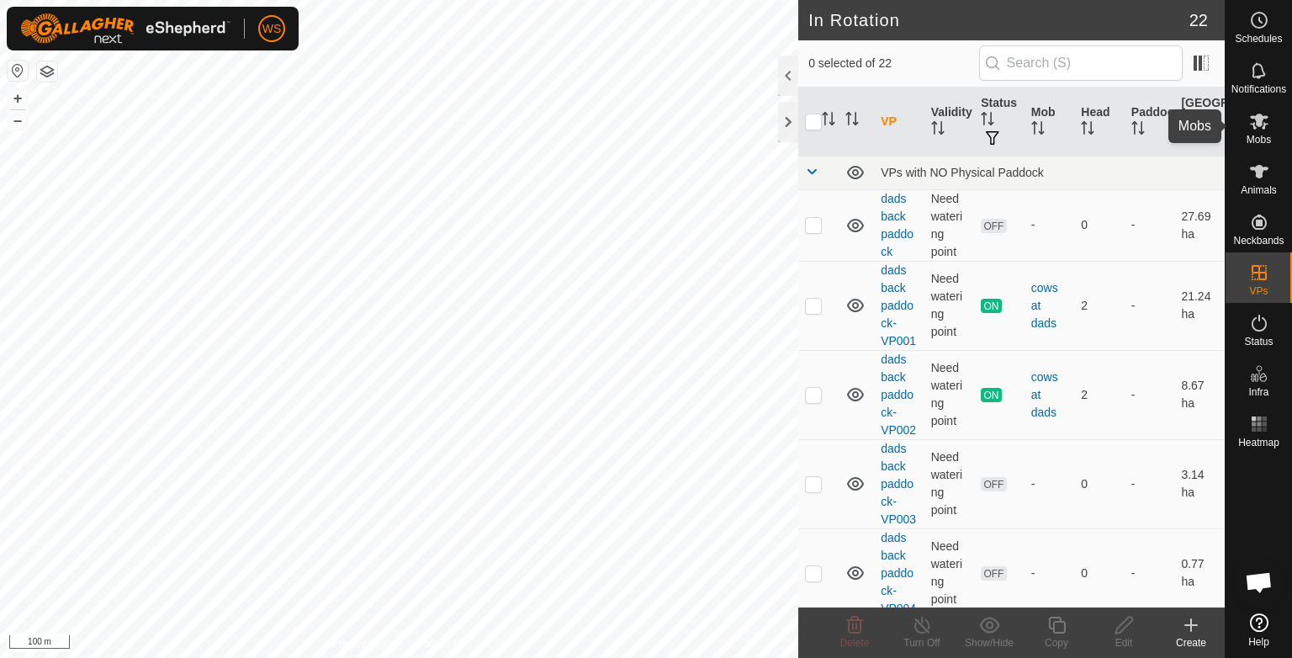
click at [1258, 129] on icon at bounding box center [1259, 121] width 20 height 20
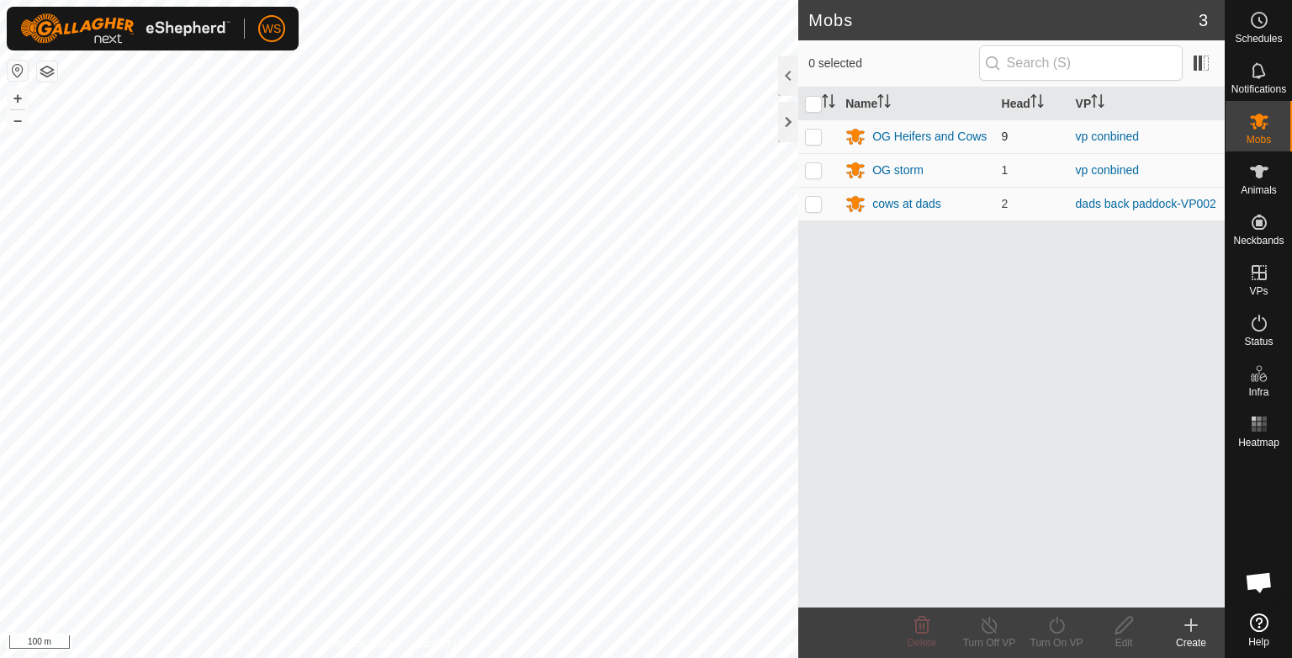
click at [812, 130] on p-checkbox at bounding box center [813, 136] width 17 height 13
checkbox input "true"
click at [818, 173] on p-checkbox at bounding box center [813, 169] width 17 height 13
checkbox input "true"
click at [986, 629] on icon at bounding box center [989, 625] width 21 height 20
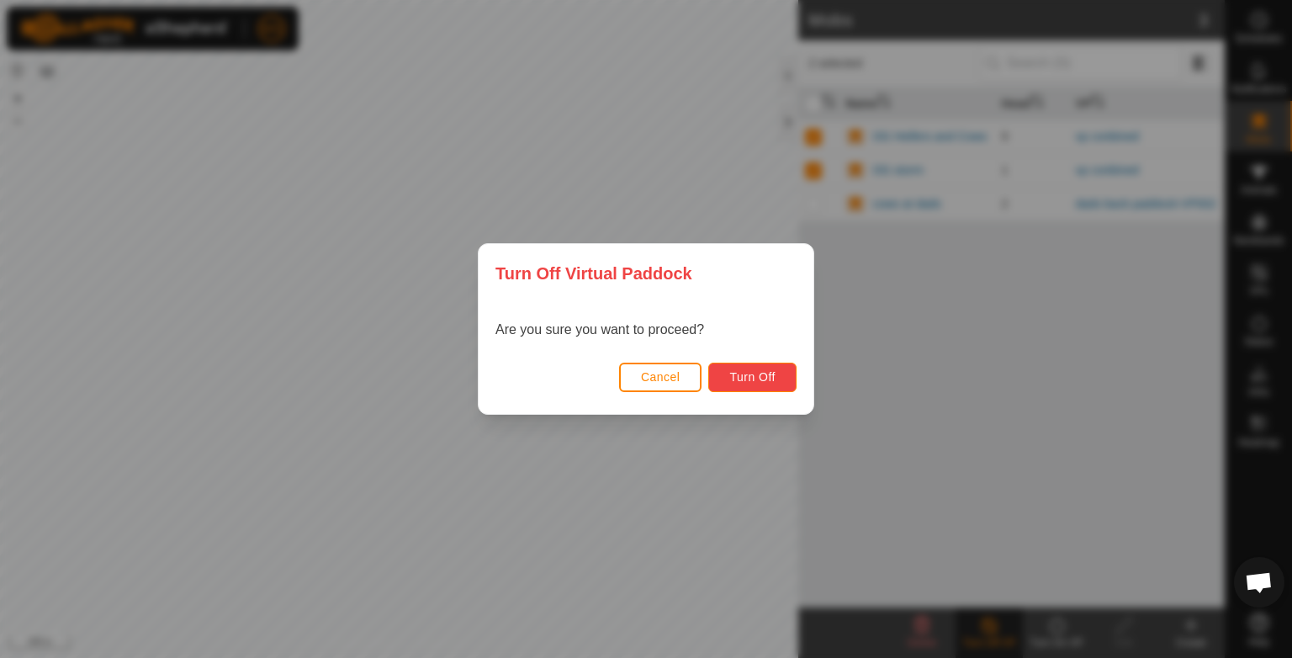
click at [755, 381] on span "Turn Off" at bounding box center [752, 376] width 46 height 13
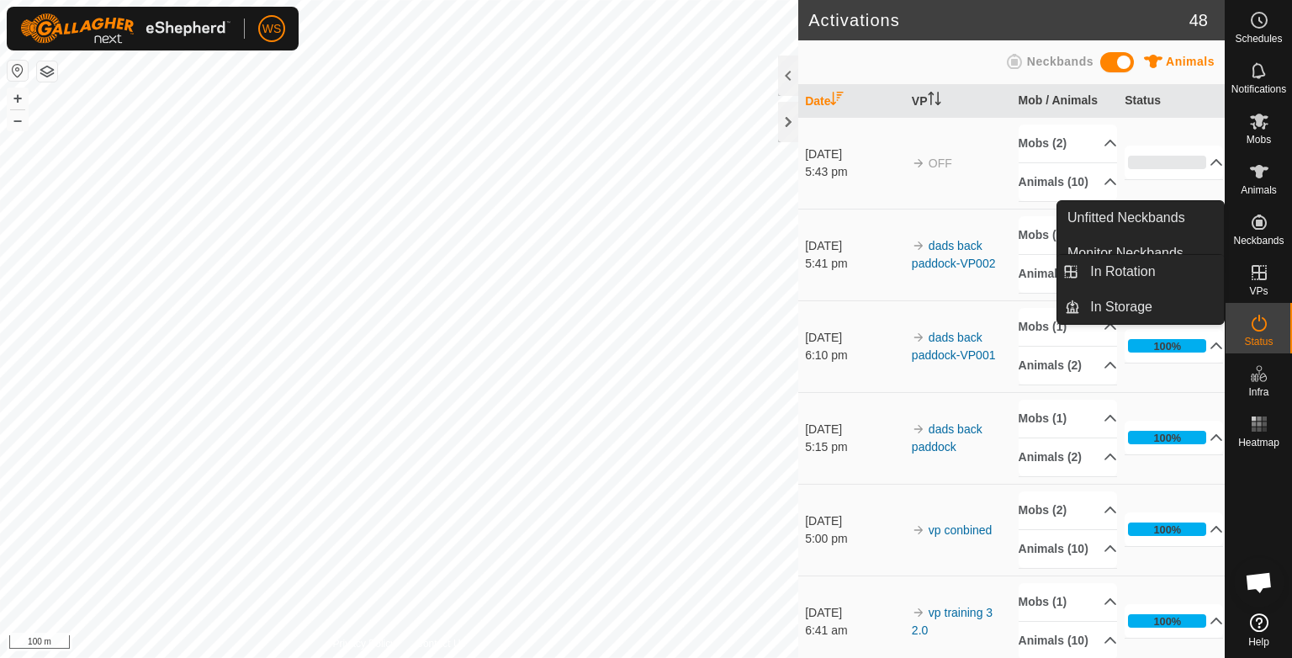
click at [1258, 259] on es-virtualpaddocks-svg-icon at bounding box center [1259, 272] width 30 height 27
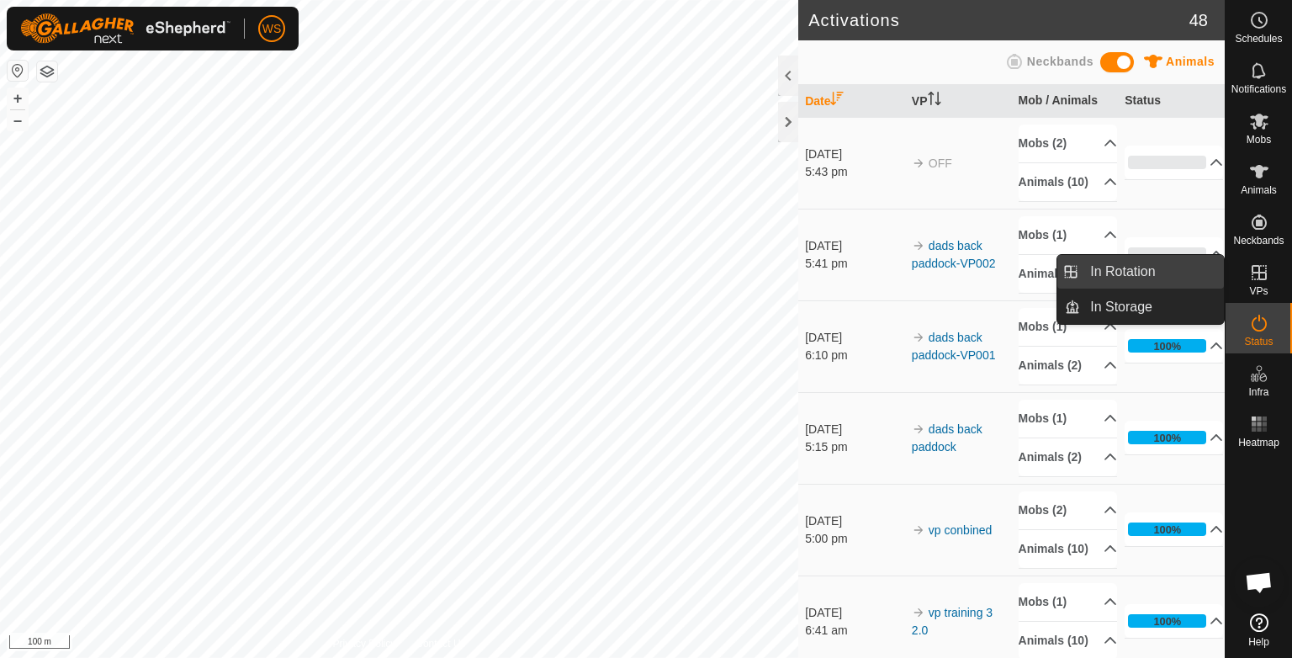
click at [1129, 272] on link "In Rotation" at bounding box center [1152, 272] width 144 height 34
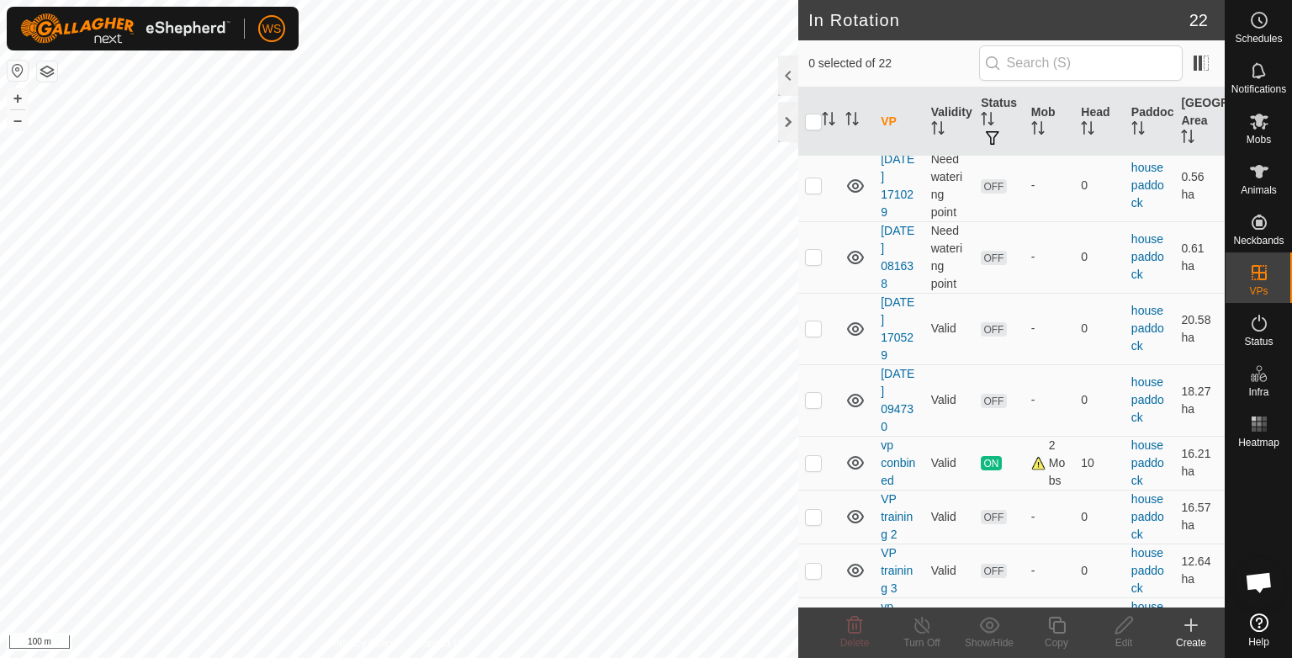
scroll to position [811, 0]
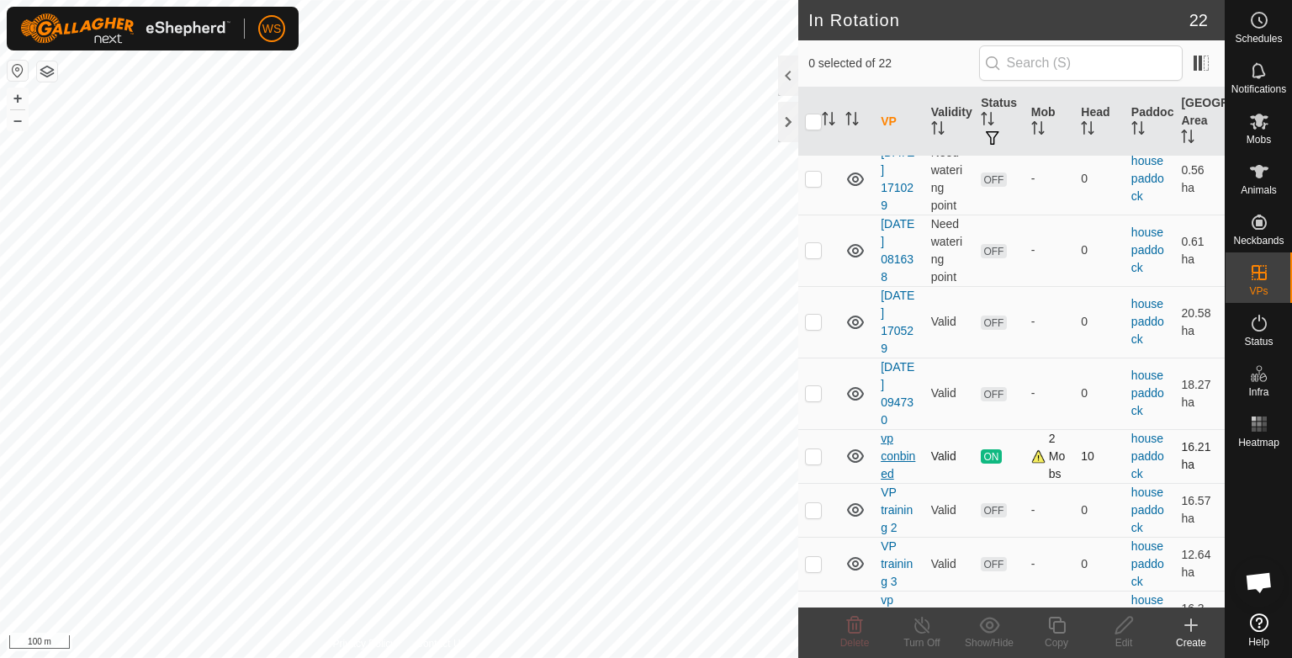
click at [895, 452] on link "vp conbined" at bounding box center [897, 455] width 34 height 49
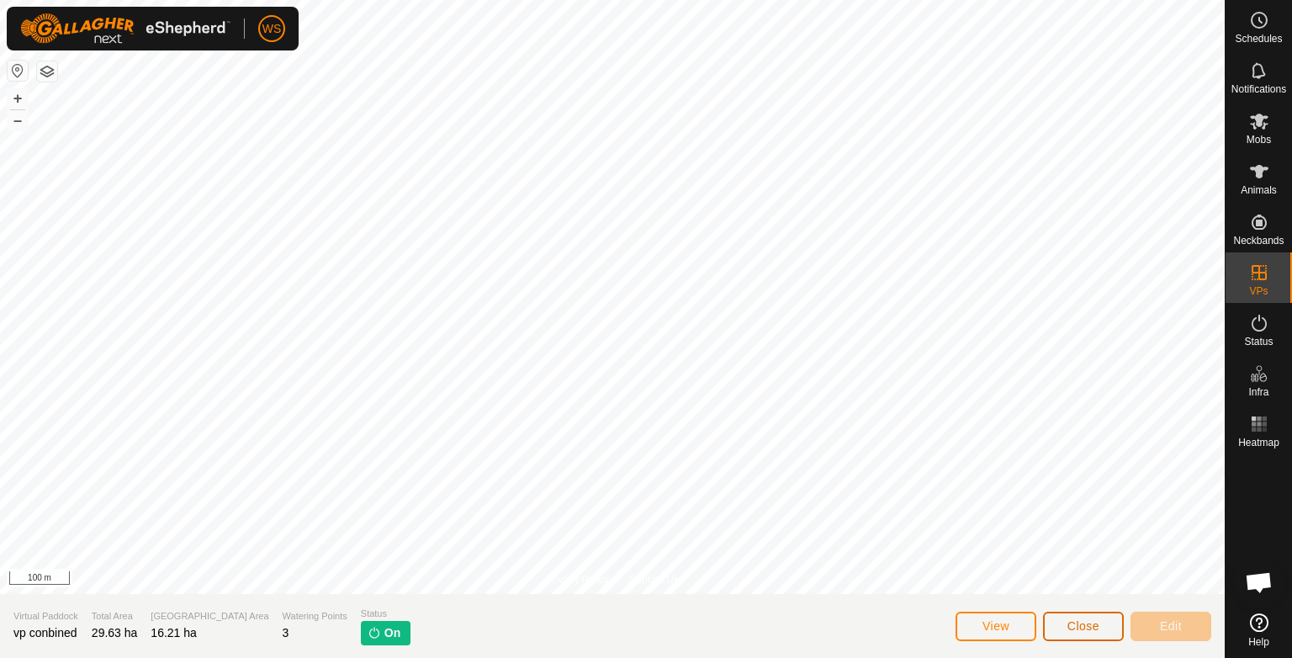
click at [1079, 633] on button "Close" at bounding box center [1083, 625] width 81 height 29
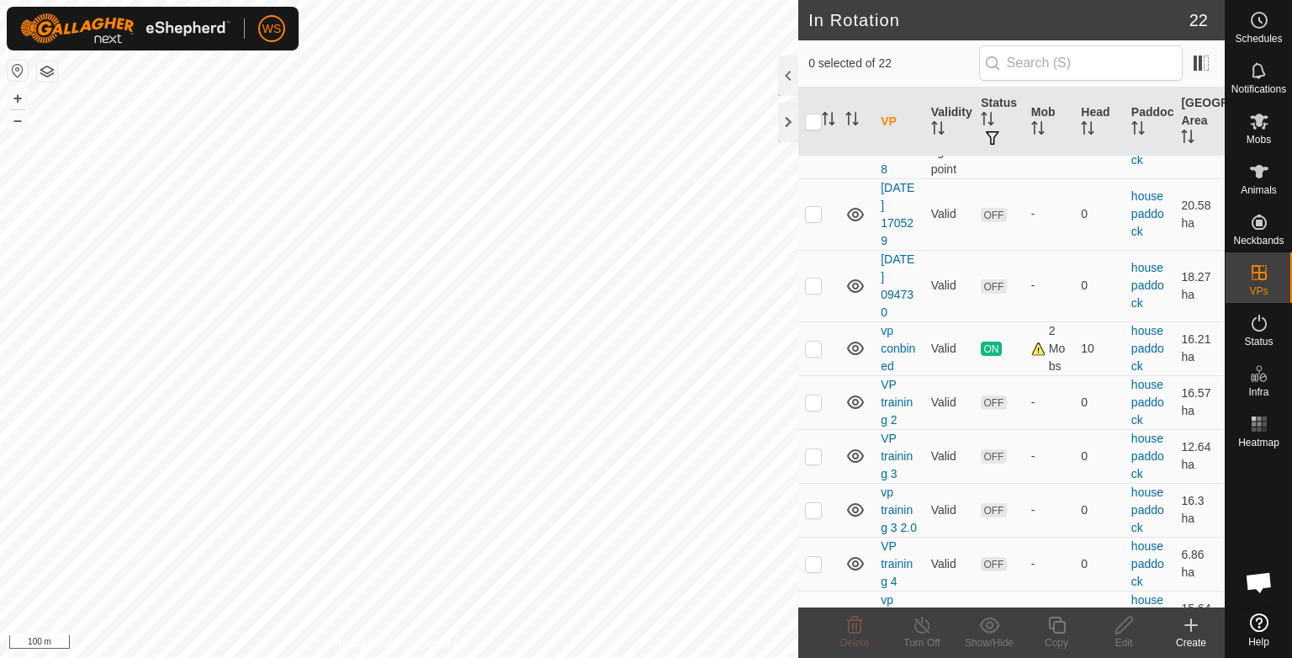
scroll to position [932, 0]
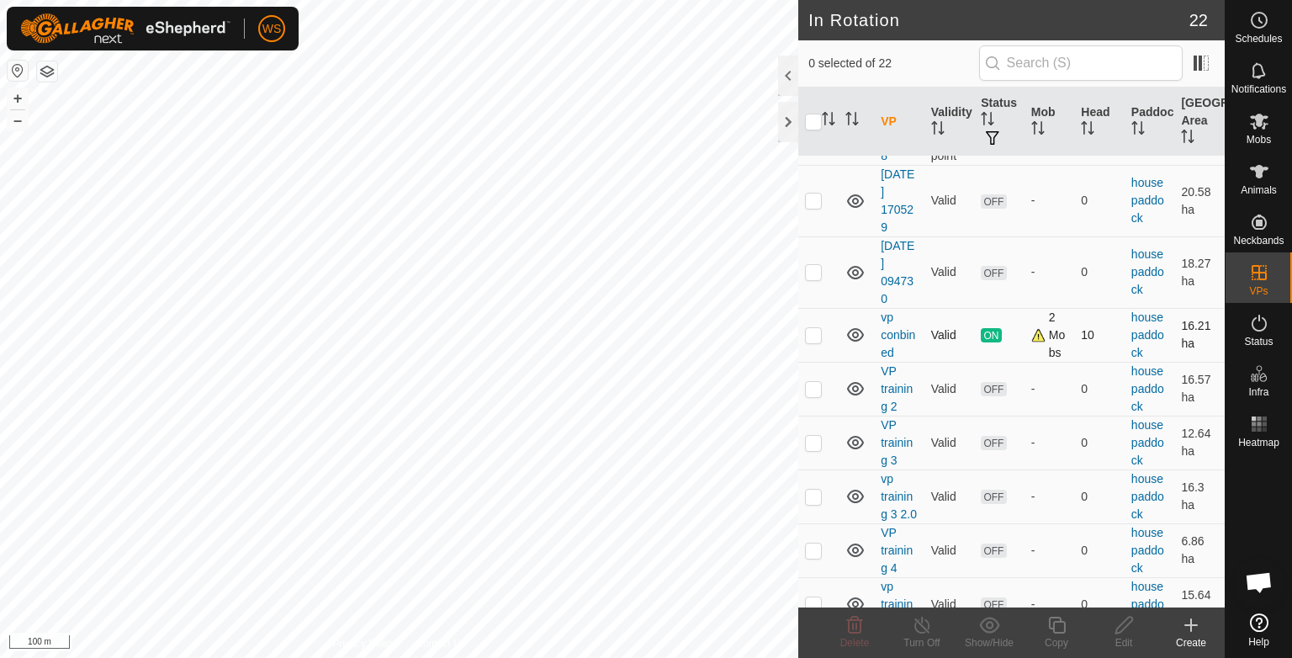
click at [810, 331] on p-checkbox at bounding box center [813, 334] width 17 height 13
checkbox input "true"
click at [1056, 640] on div "Copy" at bounding box center [1056, 642] width 67 height 15
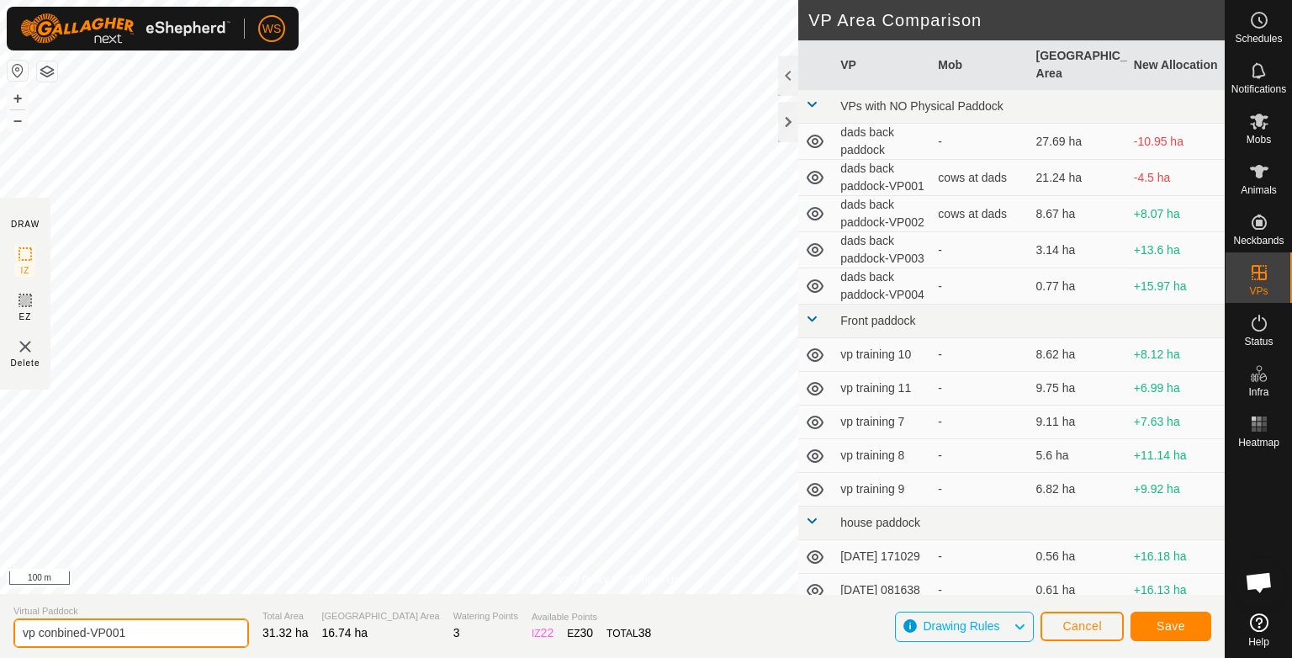
click at [130, 633] on input "vp conbined-VP001" at bounding box center [130, 632] width 235 height 29
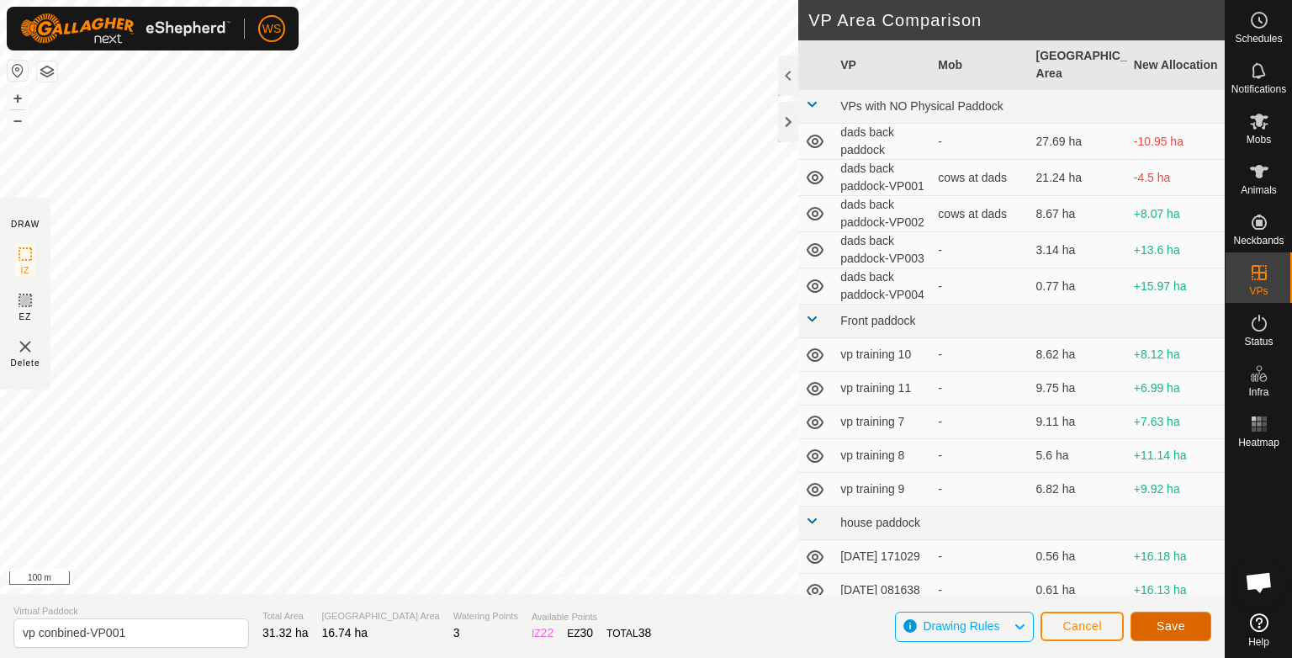
click at [1158, 623] on span "Save" at bounding box center [1170, 625] width 29 height 13
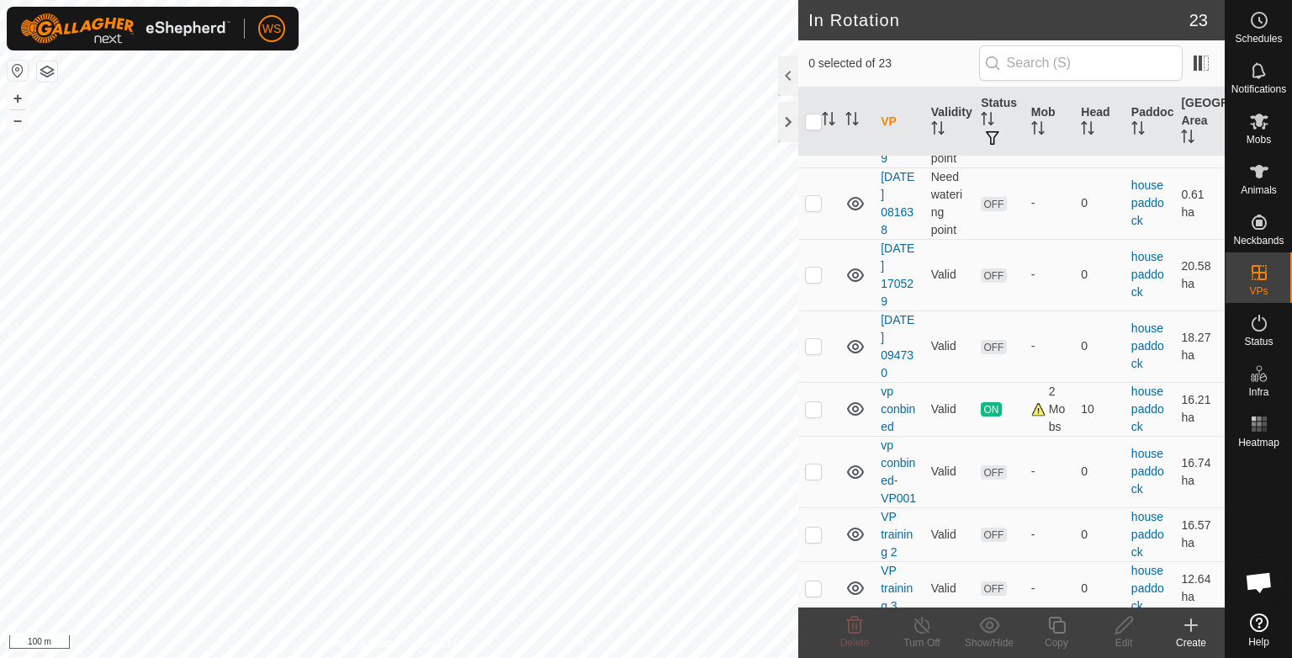
scroll to position [861, 0]
click at [809, 473] on td at bounding box center [818, 467] width 40 height 71
checkbox input "true"
drag, startPoint x: 808, startPoint y: 406, endPoint x: 838, endPoint y: 427, distance: 36.2
click at [838, 427] on td at bounding box center [818, 405] width 40 height 54
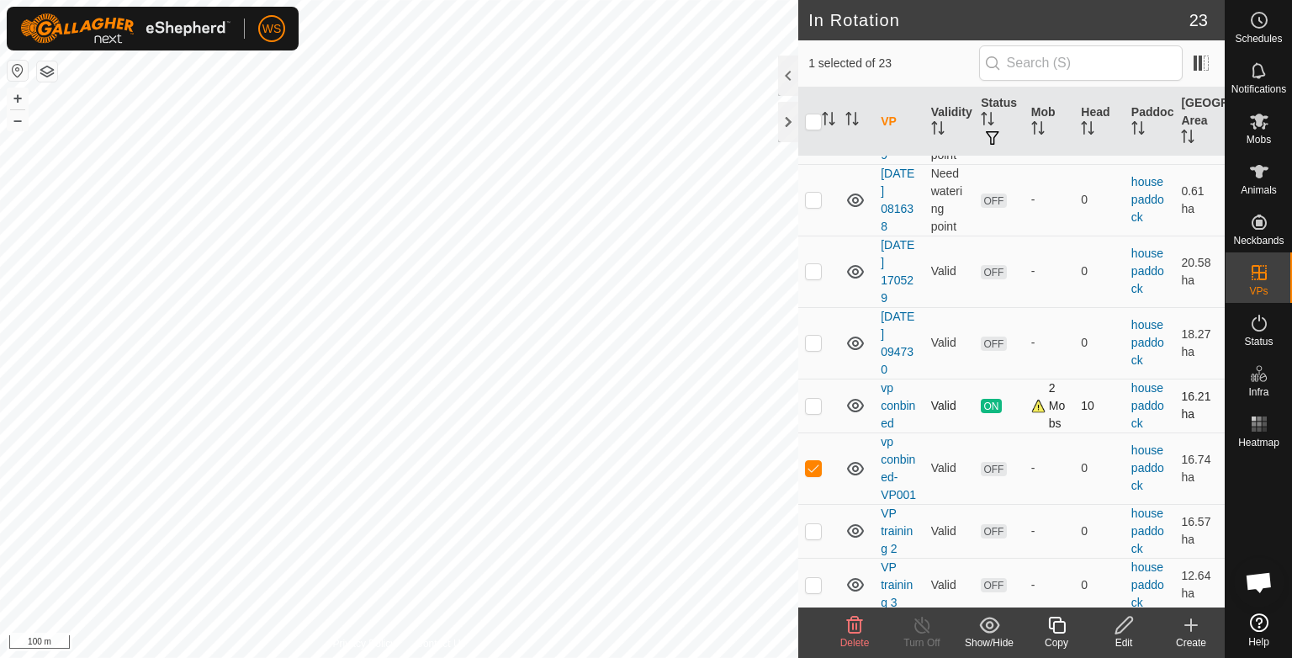
checkbox input "true"
click at [818, 469] on p-checkbox at bounding box center [813, 467] width 17 height 13
click at [814, 468] on p-checkbox at bounding box center [813, 467] width 17 height 13
checkbox input "true"
click at [816, 403] on p-checkbox at bounding box center [813, 405] width 17 height 13
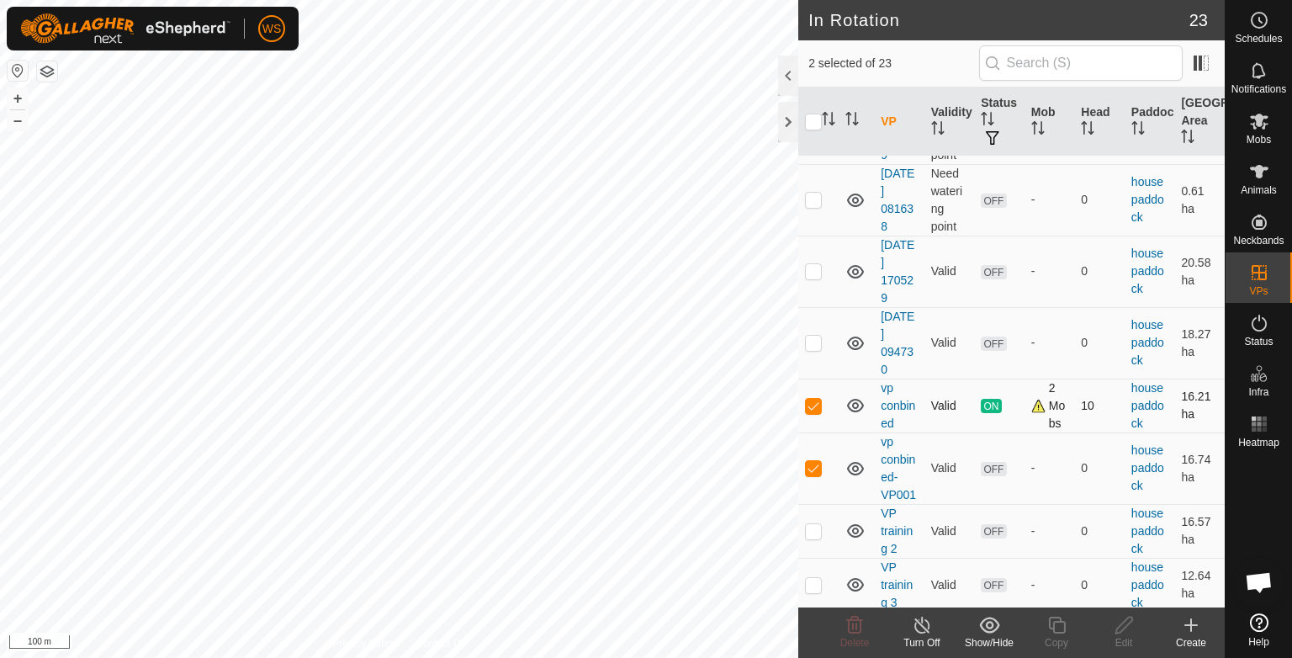
checkbox input "false"
click at [1261, 136] on span "Mobs" at bounding box center [1258, 140] width 24 height 10
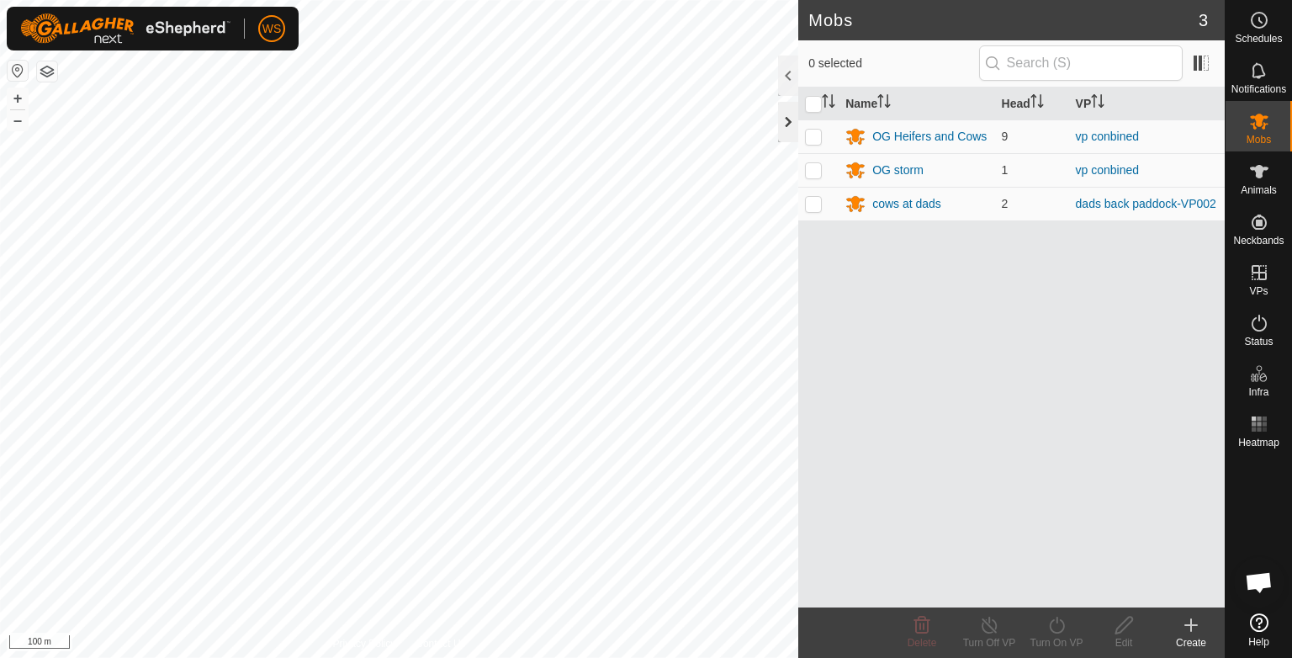
click at [796, 130] on div at bounding box center [788, 122] width 20 height 40
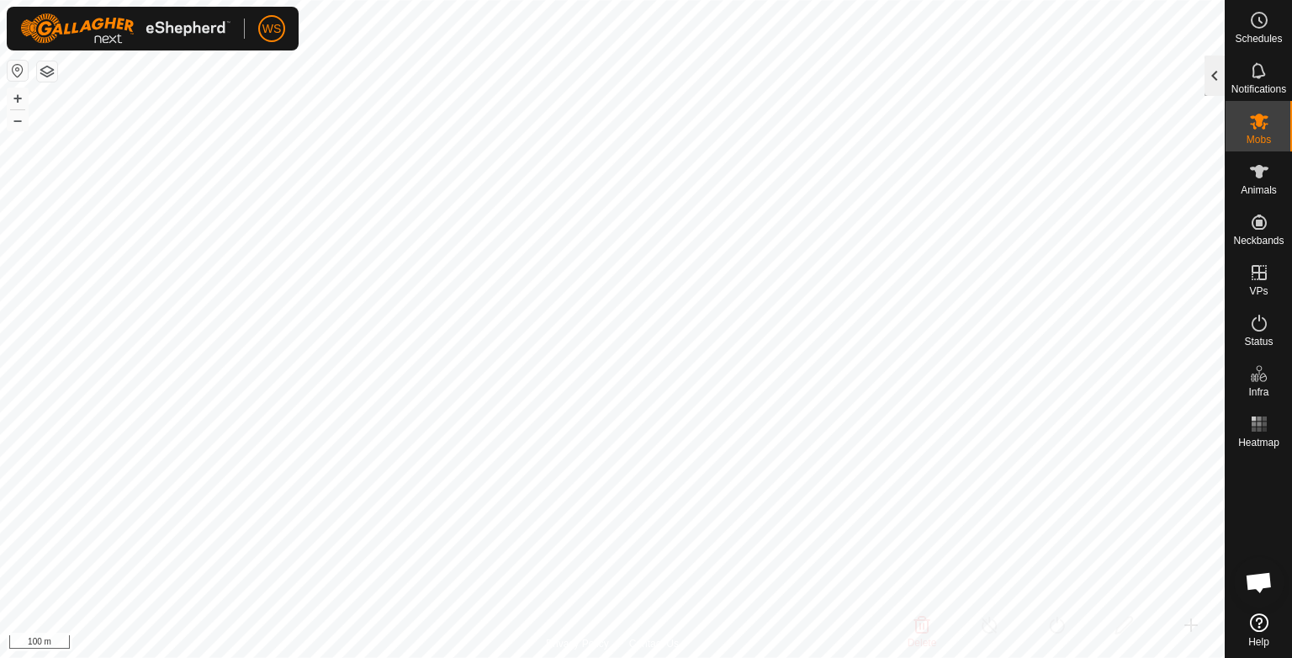
click at [1214, 67] on div at bounding box center [1214, 76] width 20 height 40
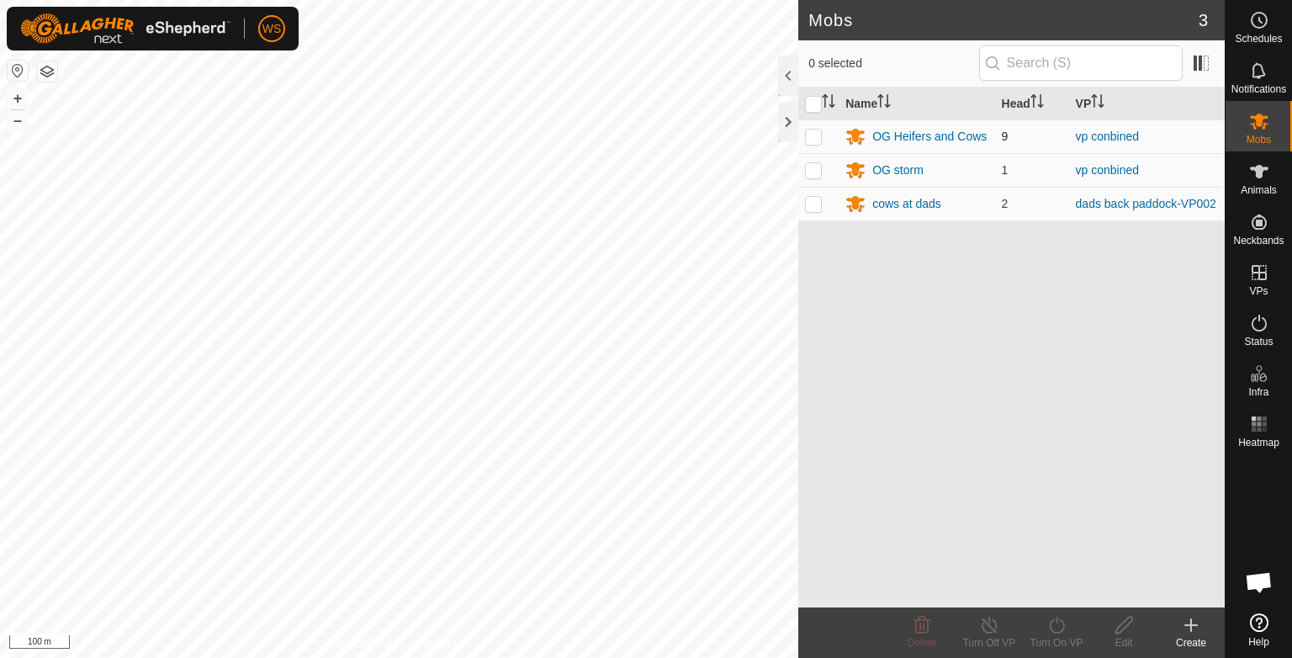
click at [808, 139] on p-checkbox at bounding box center [813, 136] width 17 height 13
checkbox input "true"
click at [817, 169] on p-checkbox at bounding box center [813, 169] width 17 height 13
checkbox input "true"
click at [1056, 627] on icon at bounding box center [1056, 625] width 21 height 20
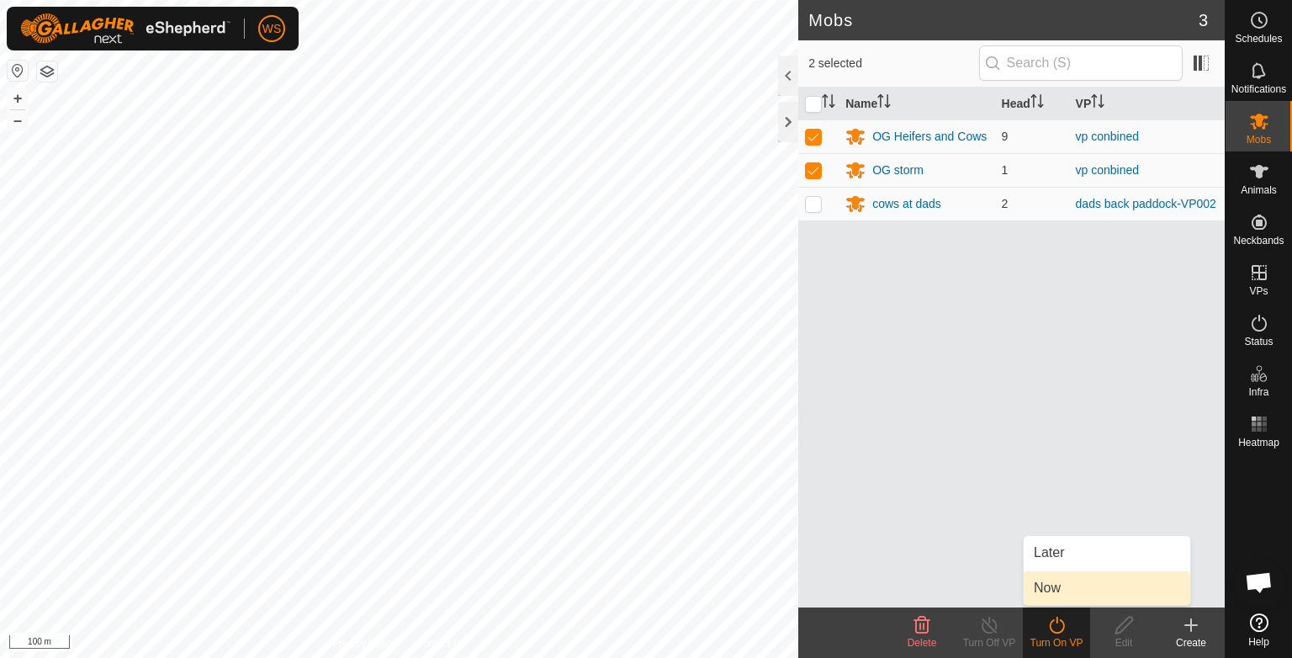
click at [1057, 590] on link "Now" at bounding box center [1106, 588] width 167 height 34
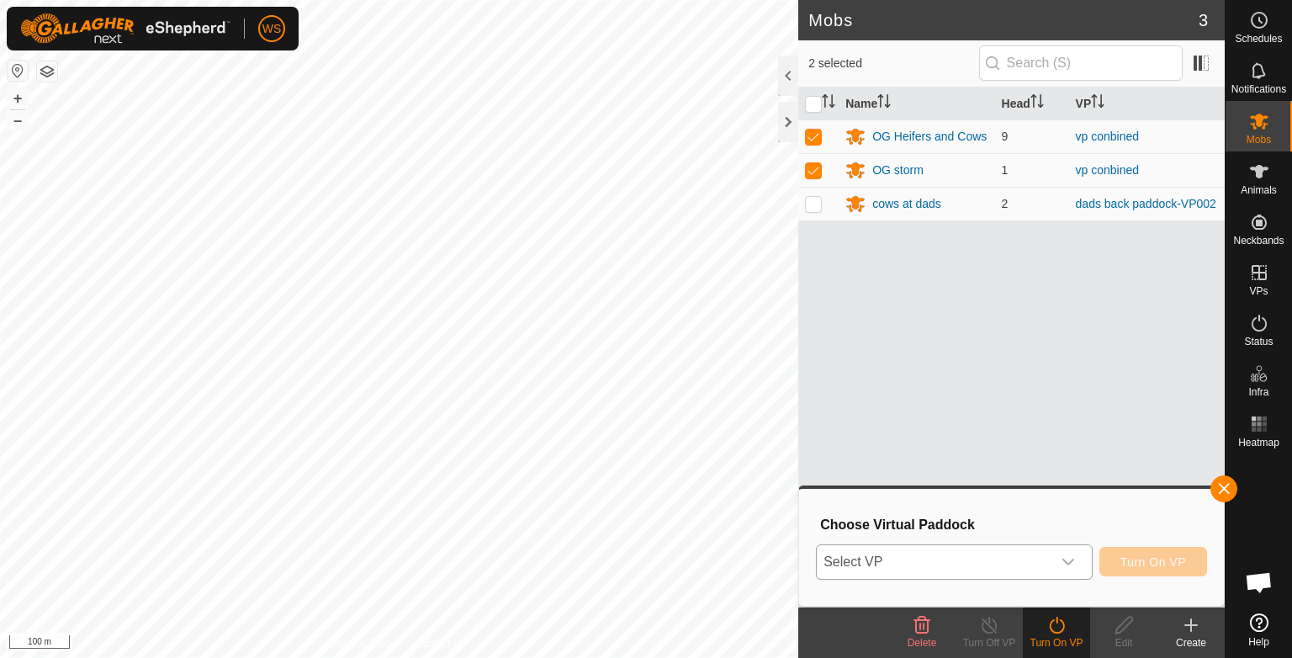
click at [1073, 557] on icon "dropdown trigger" at bounding box center [1067, 561] width 13 height 13
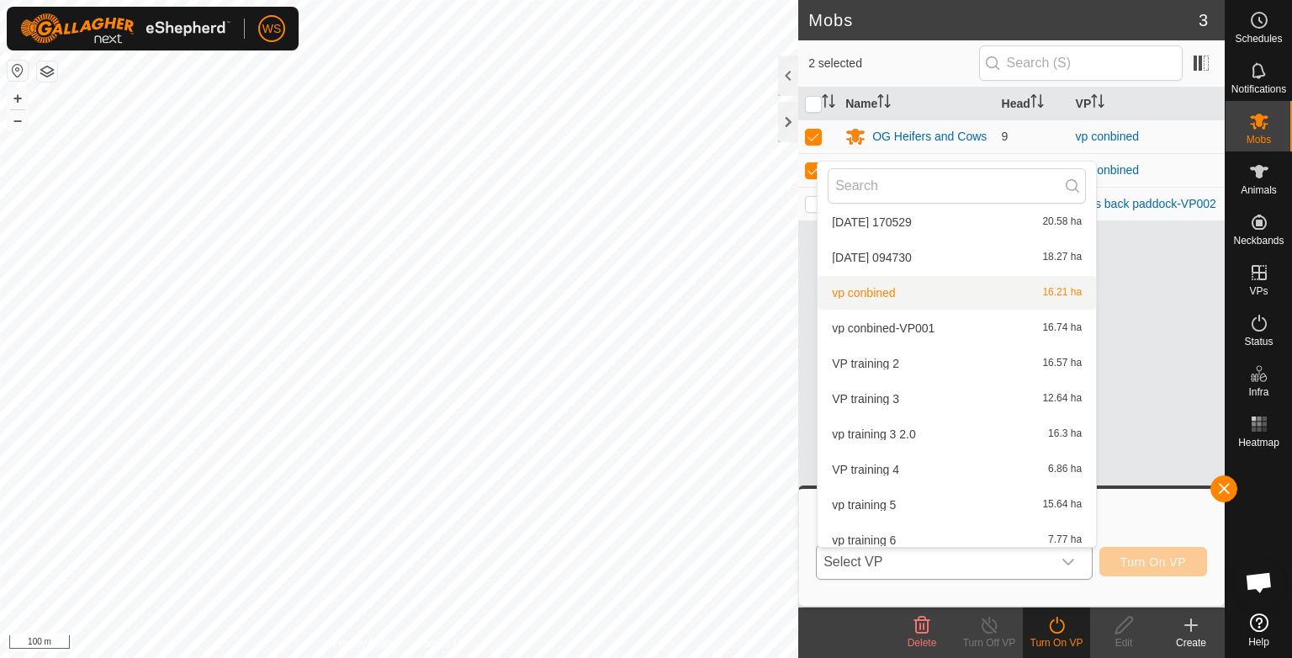
scroll to position [552, 0]
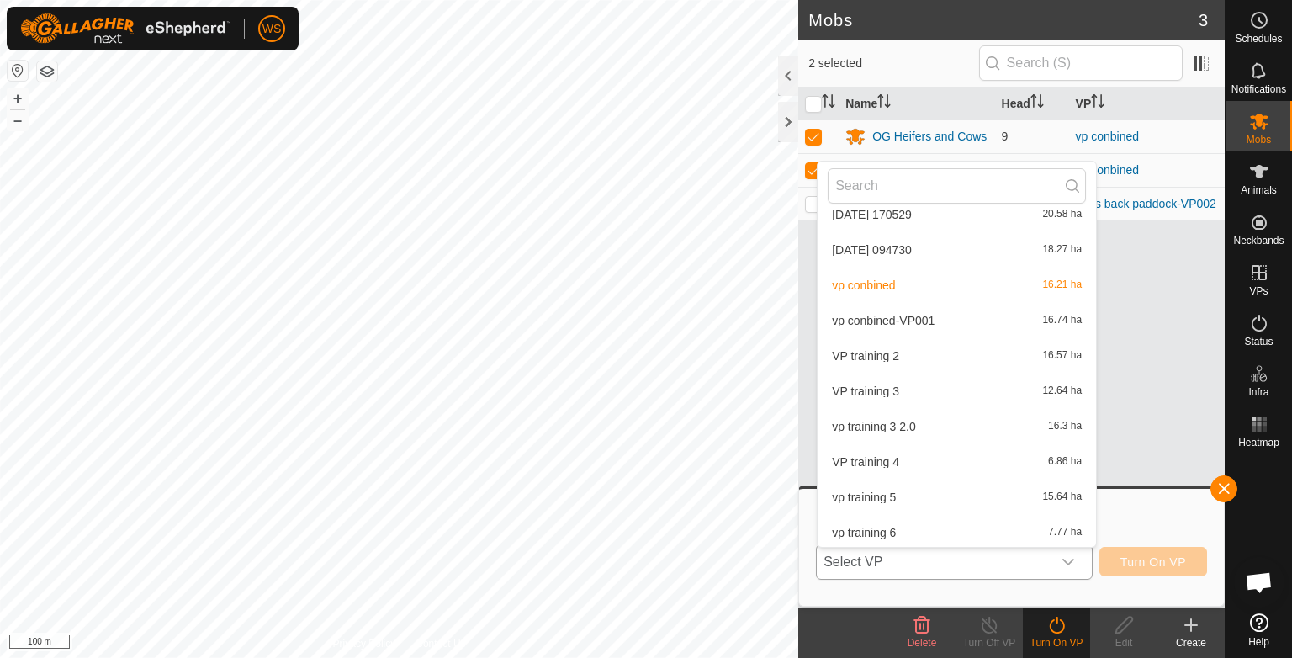
click at [905, 313] on li "vp conbined-VP001 16.74 ha" at bounding box center [956, 321] width 278 height 34
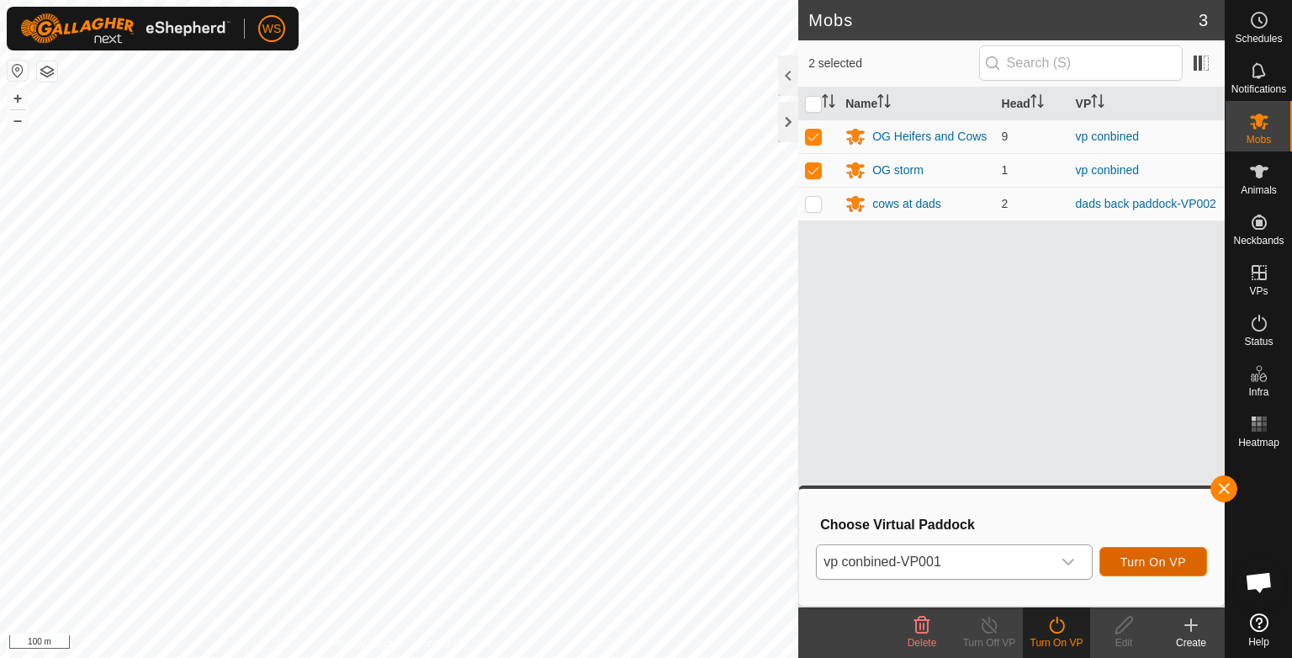
click at [1164, 565] on span "Turn On VP" at bounding box center [1153, 561] width 66 height 13
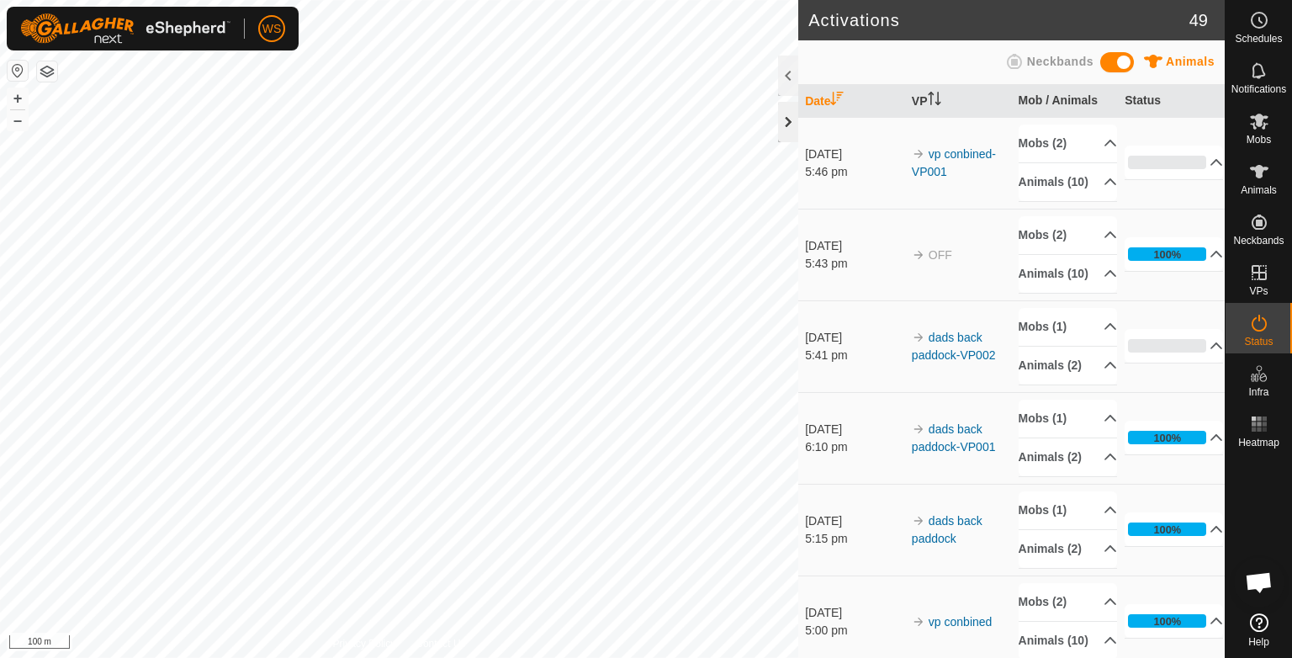
click at [783, 117] on div at bounding box center [788, 122] width 20 height 40
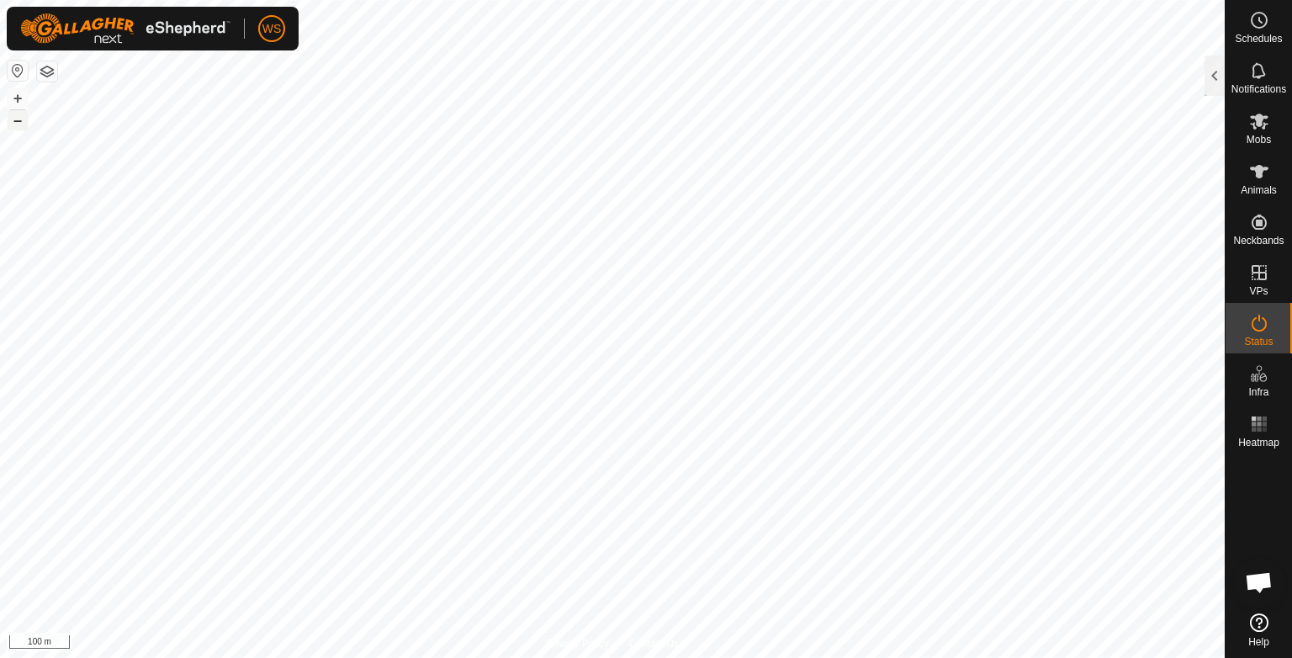
click at [14, 126] on button "–" at bounding box center [18, 120] width 20 height 20
click at [13, 119] on button "–" at bounding box center [18, 120] width 20 height 20
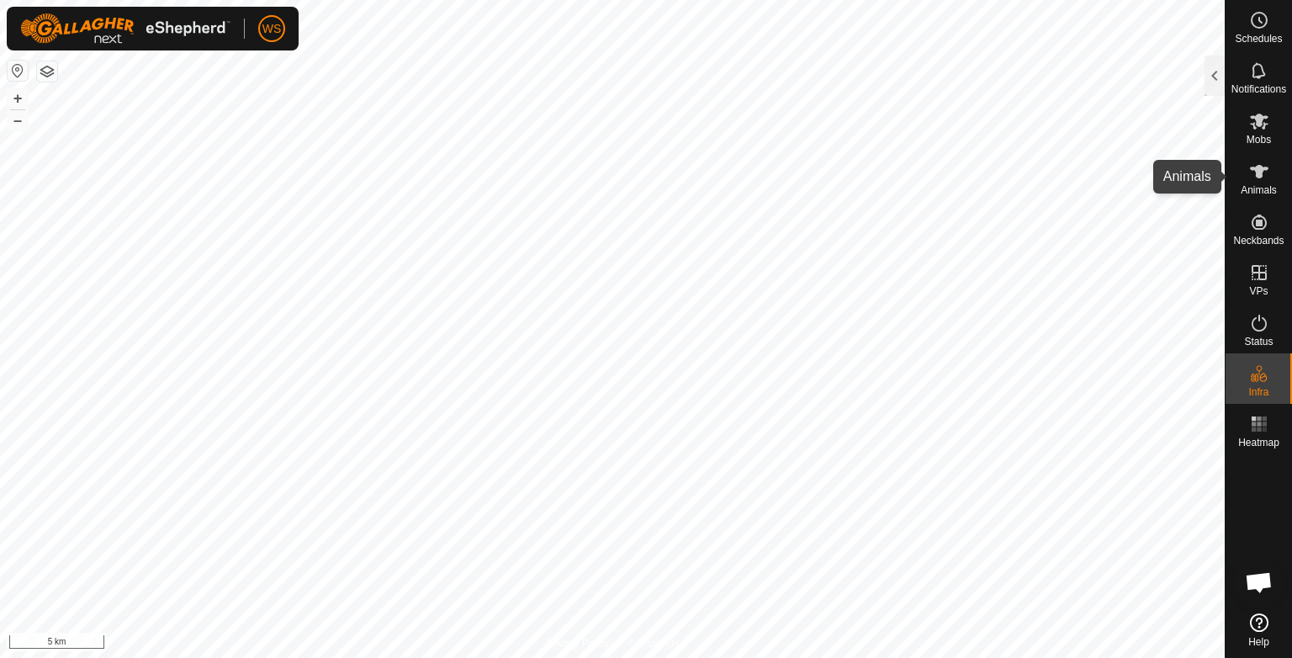
click at [1291, 174] on div "Schedules Notifications Mobs Animals Neckbands VPs Status Infra Heatmap Help ba…" at bounding box center [646, 329] width 1292 height 658
click at [13, 100] on button "+" at bounding box center [18, 98] width 20 height 20
click at [232, 657] on html "WS Schedules Notifications Mobs Animals Neckbands VPs Status Infra Heatmap Help…" at bounding box center [646, 329] width 1292 height 658
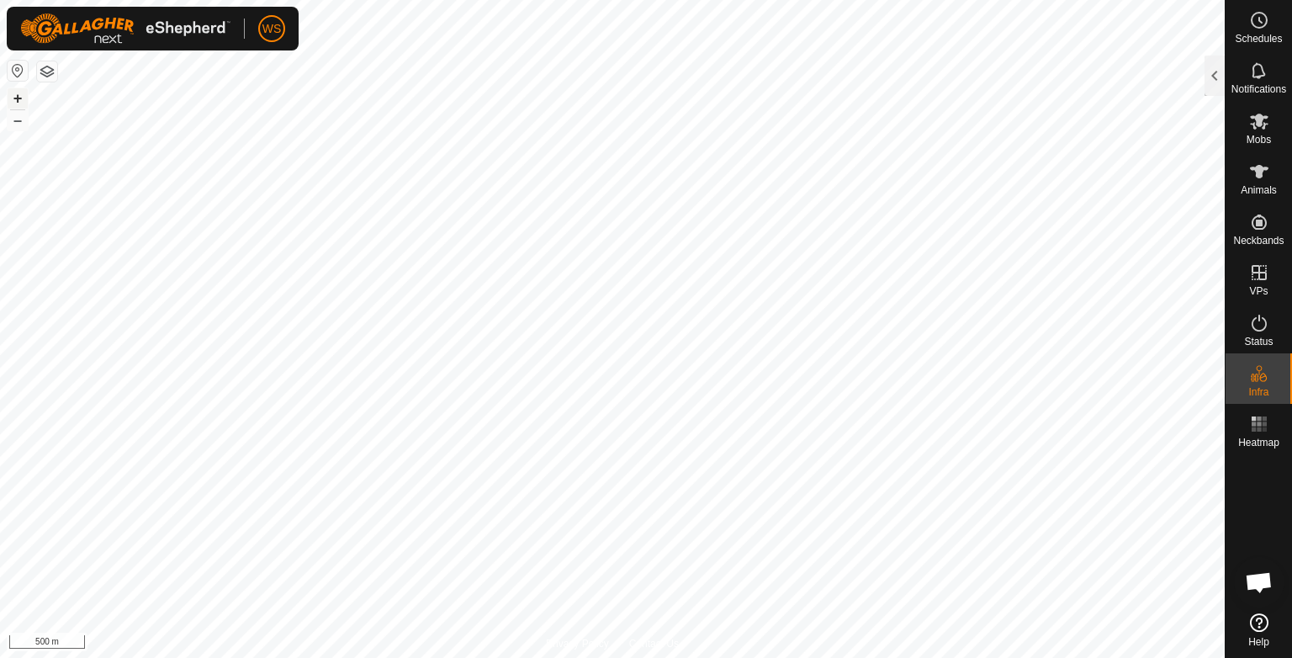
click at [9, 106] on button "+" at bounding box center [18, 98] width 20 height 20
click at [12, 101] on button "+" at bounding box center [18, 98] width 20 height 20
